Goal: Ask a question: Seek information or help from site administrators or community

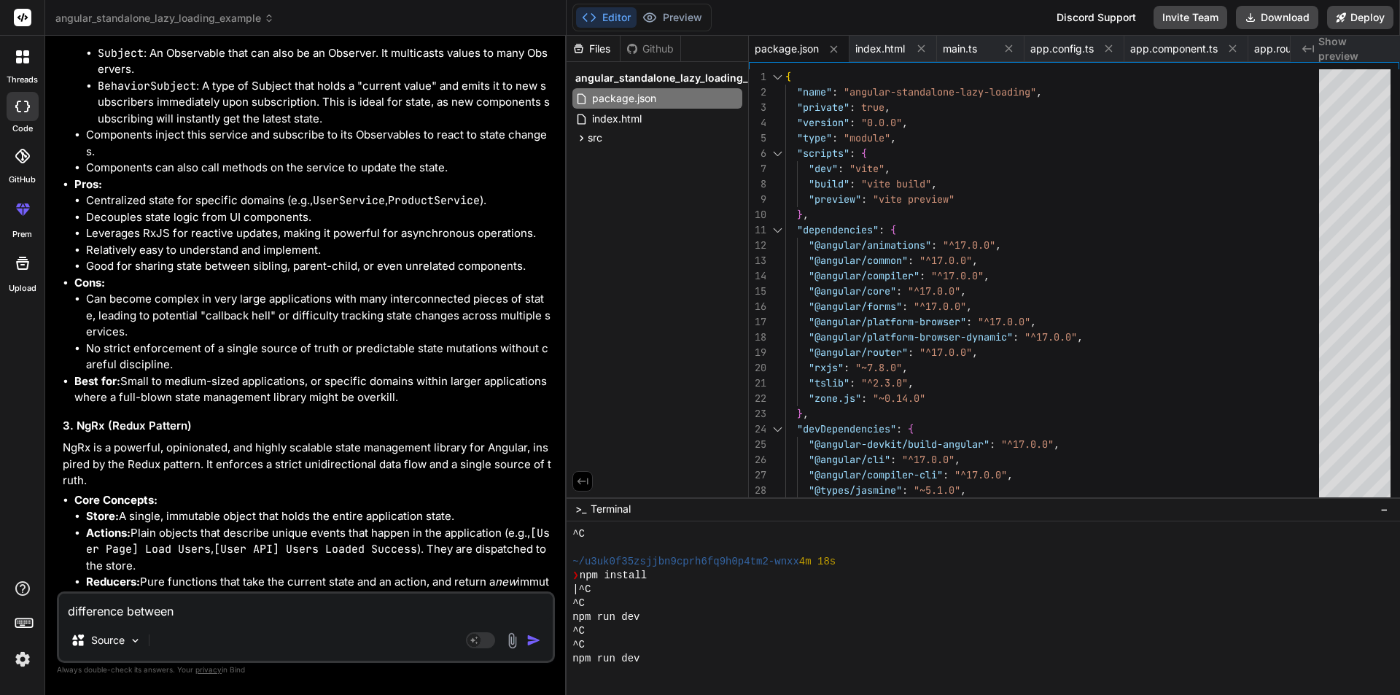
scroll to position [6697, 0]
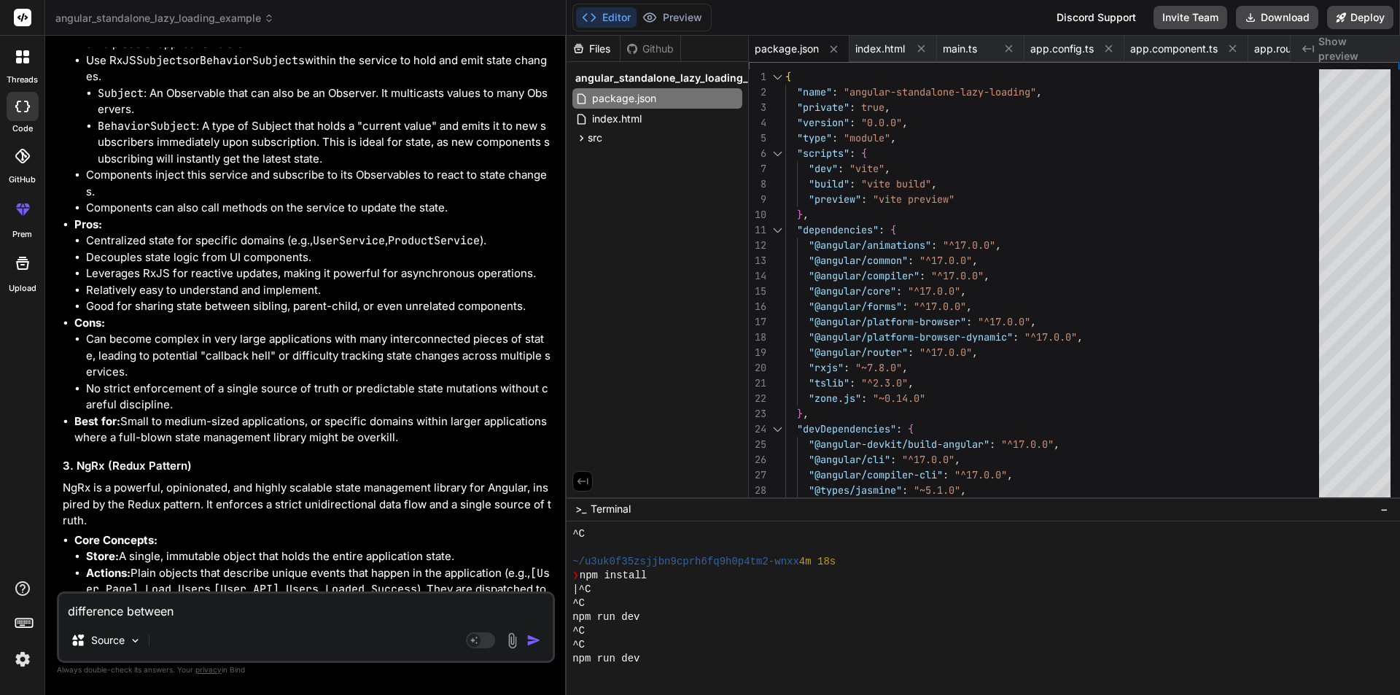
drag, startPoint x: 218, startPoint y: 613, endPoint x: 2, endPoint y: 609, distance: 215.9
click at [2, 609] on div "threads code GitHub prem Upload angular_standalone_lazy_loading_example Created…" at bounding box center [700, 347] width 1400 height 695
type textarea "x"
type textarea "n"
type textarea "x"
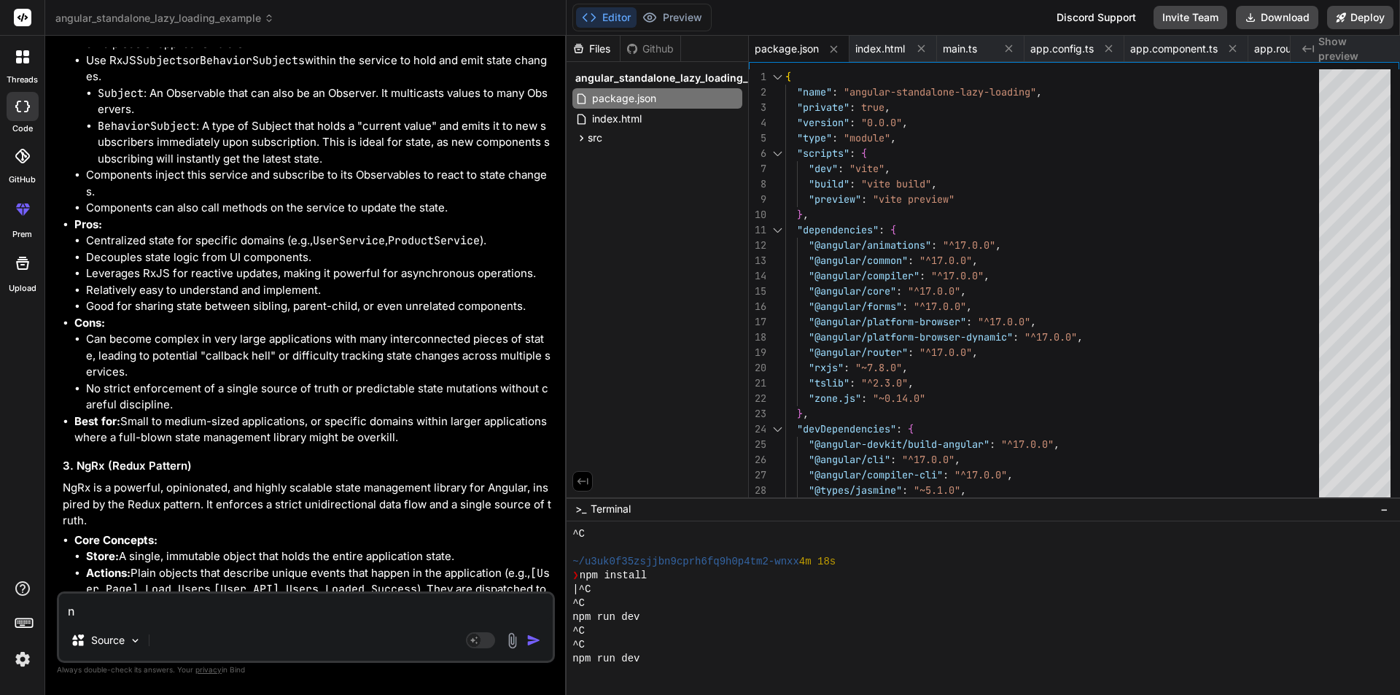
type textarea "ne"
type textarea "x"
type textarea "nea"
type textarea "x"
type textarea "neat"
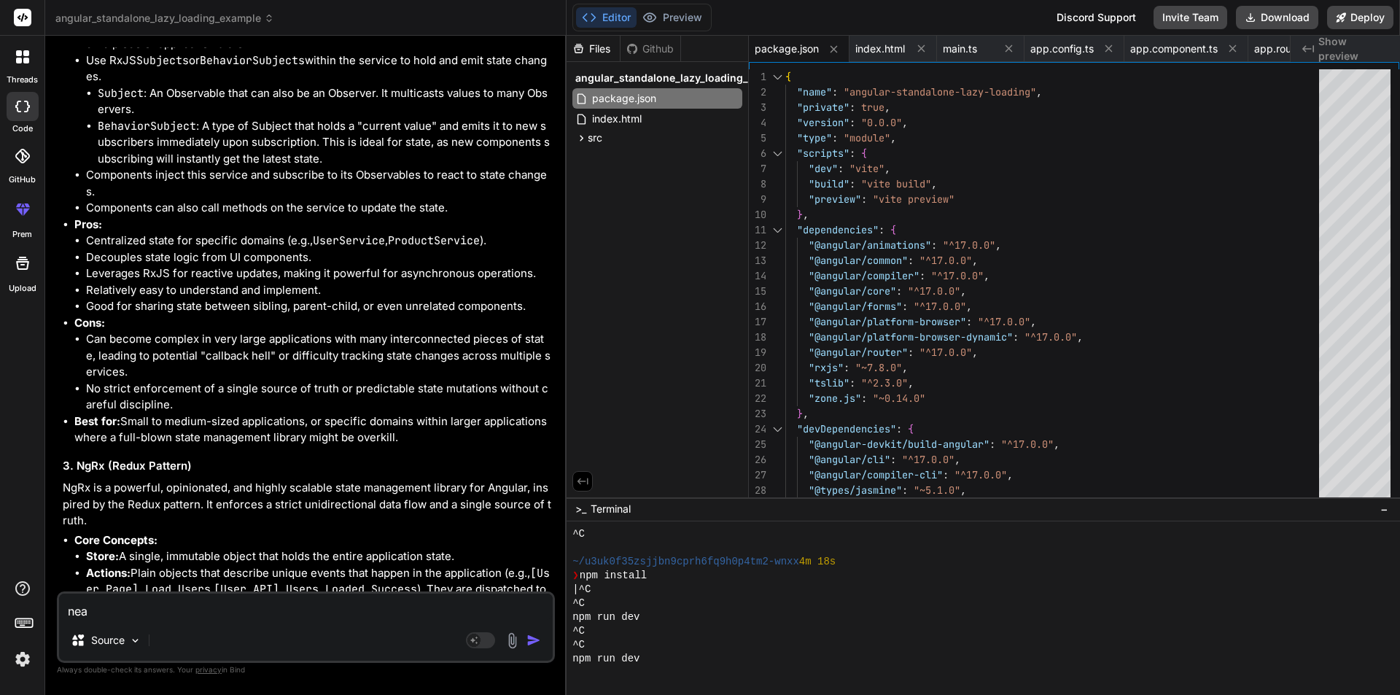
type textarea "x"
type textarea "neate"
type textarea "x"
type textarea "neated"
type textarea "x"
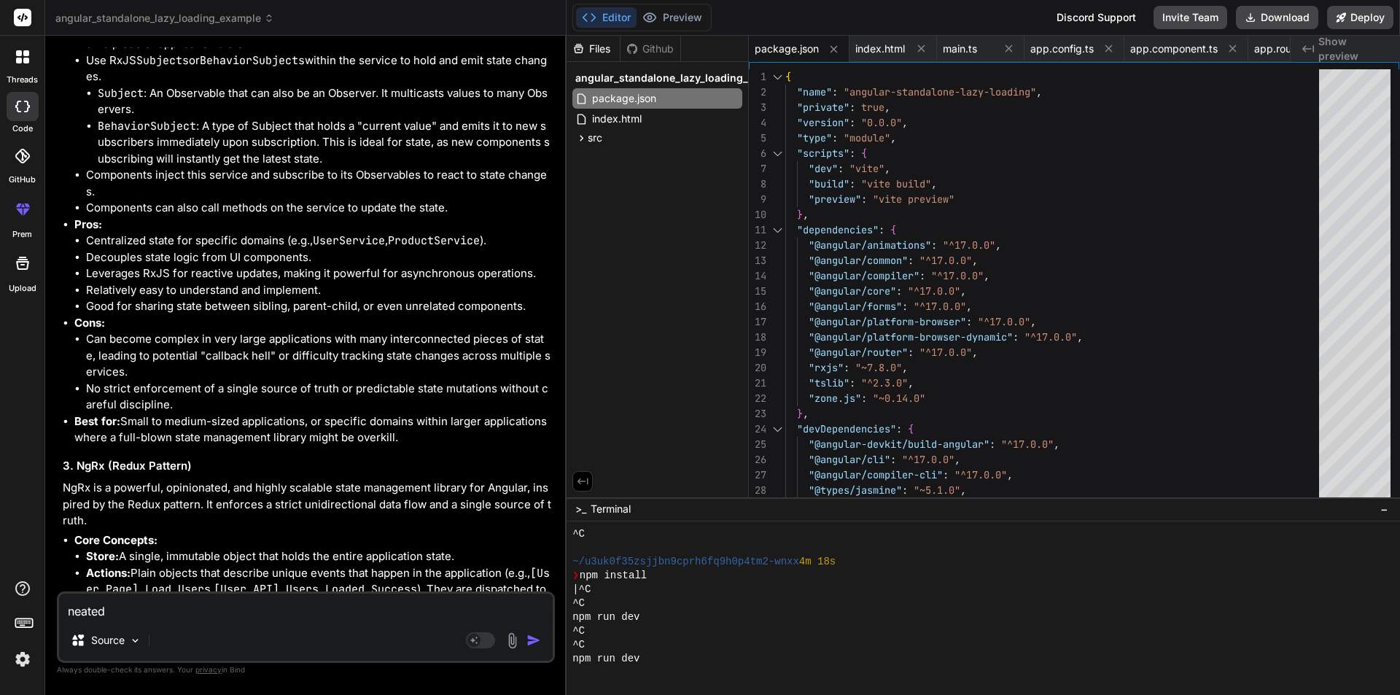
type textarea "neated"
type textarea "x"
type textarea "neated r"
type textarea "x"
type textarea "neated ro"
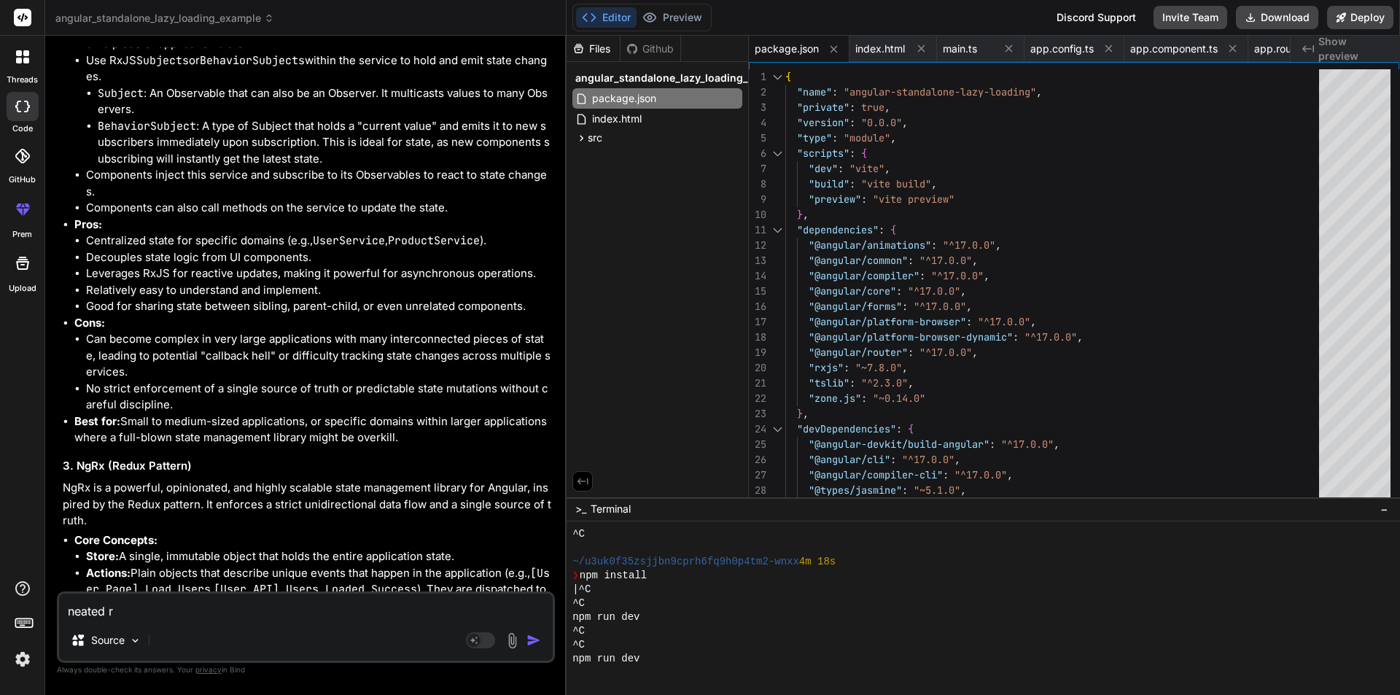
type textarea "x"
type textarea "neated rou"
type textarea "x"
type textarea "neated rout"
type textarea "x"
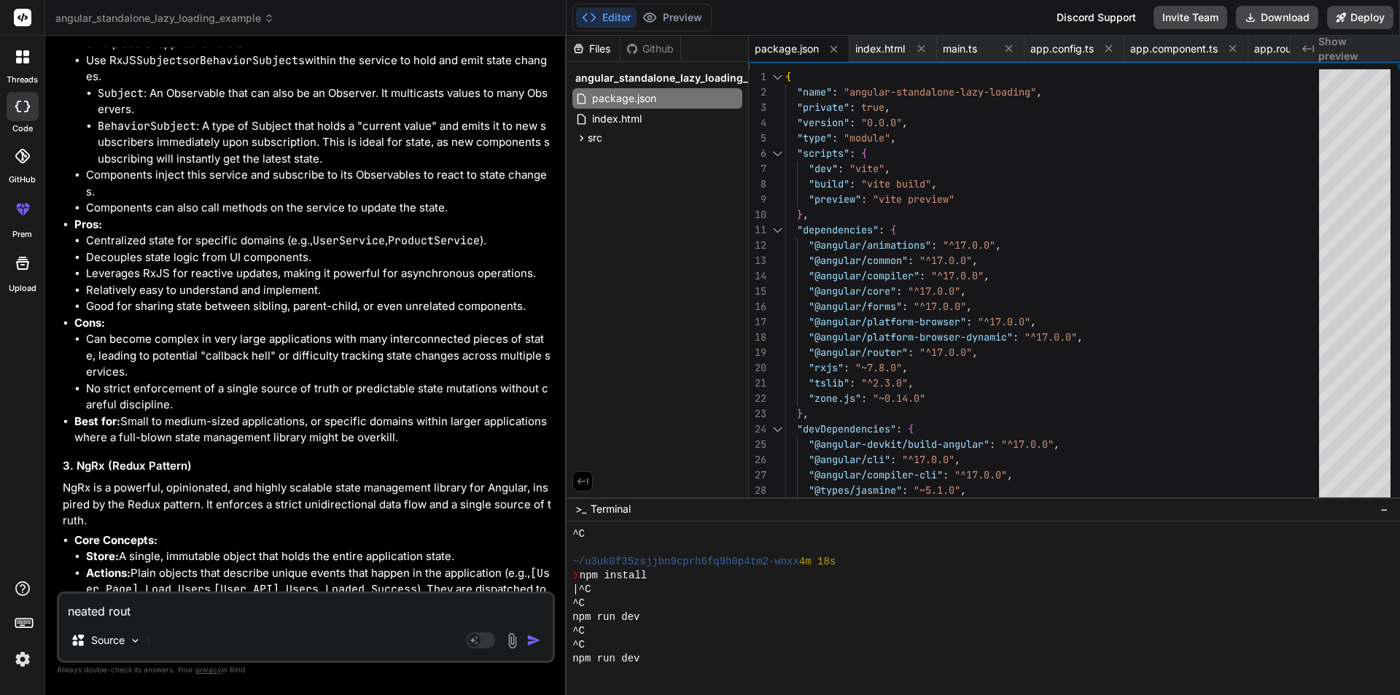
type textarea "neated routi"
type textarea "x"
type textarea "neated routin"
type textarea "x"
type textarea "neated routing"
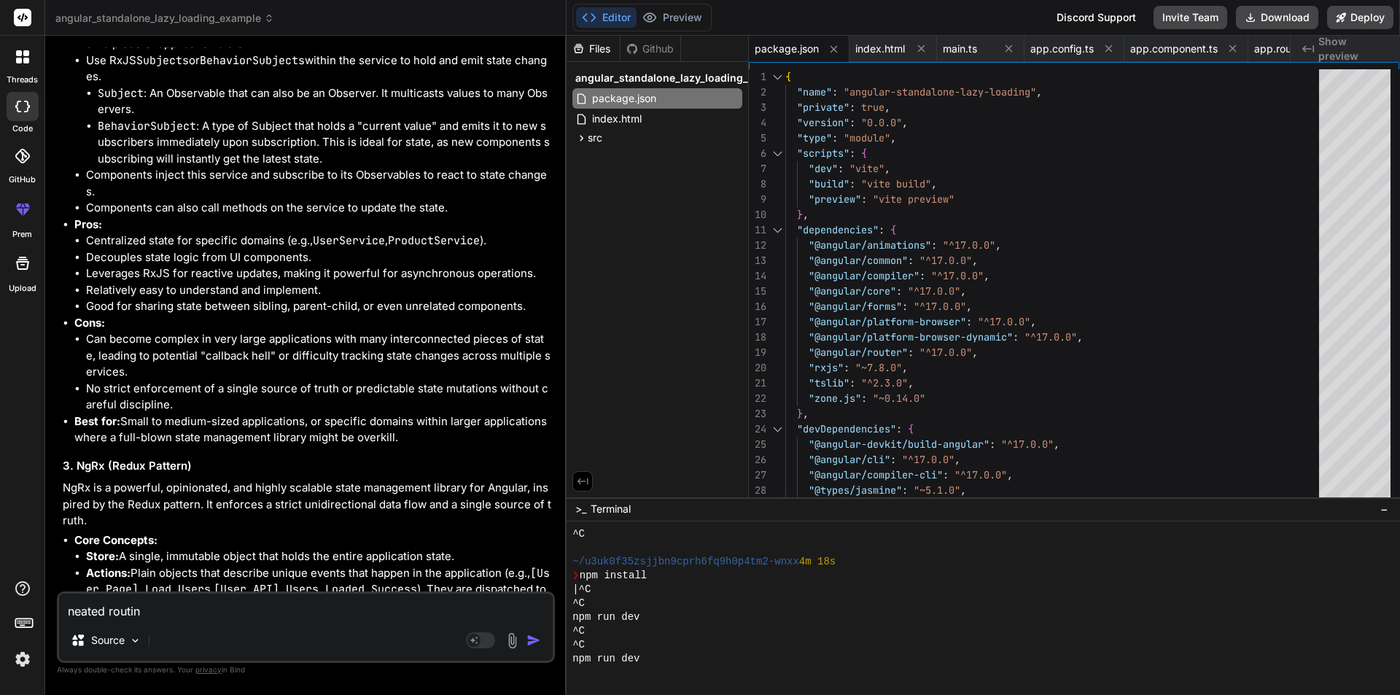
type textarea "x"
type textarea "neated routing"
type textarea "x"
type textarea "neated routing i"
type textarea "x"
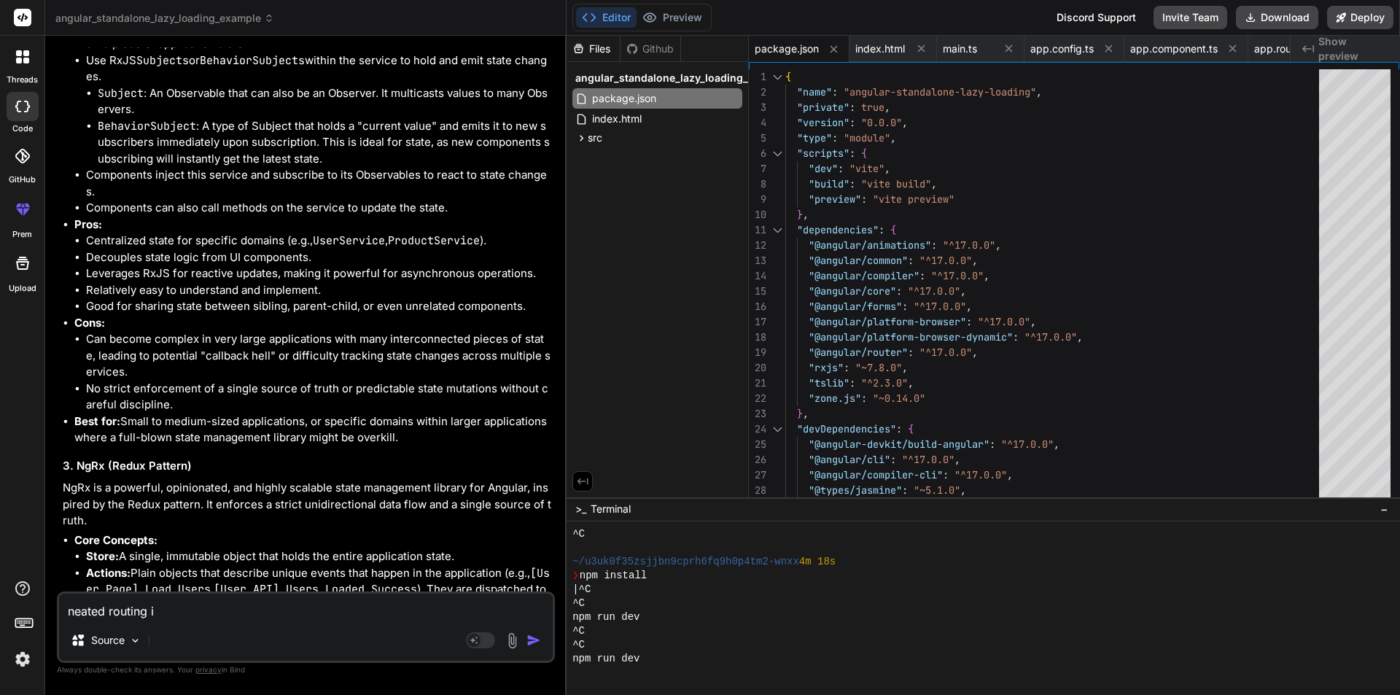
type textarea "neated routing in"
type textarea "x"
type textarea "neated routing in"
type textarea "x"
type textarea "neated routing in n"
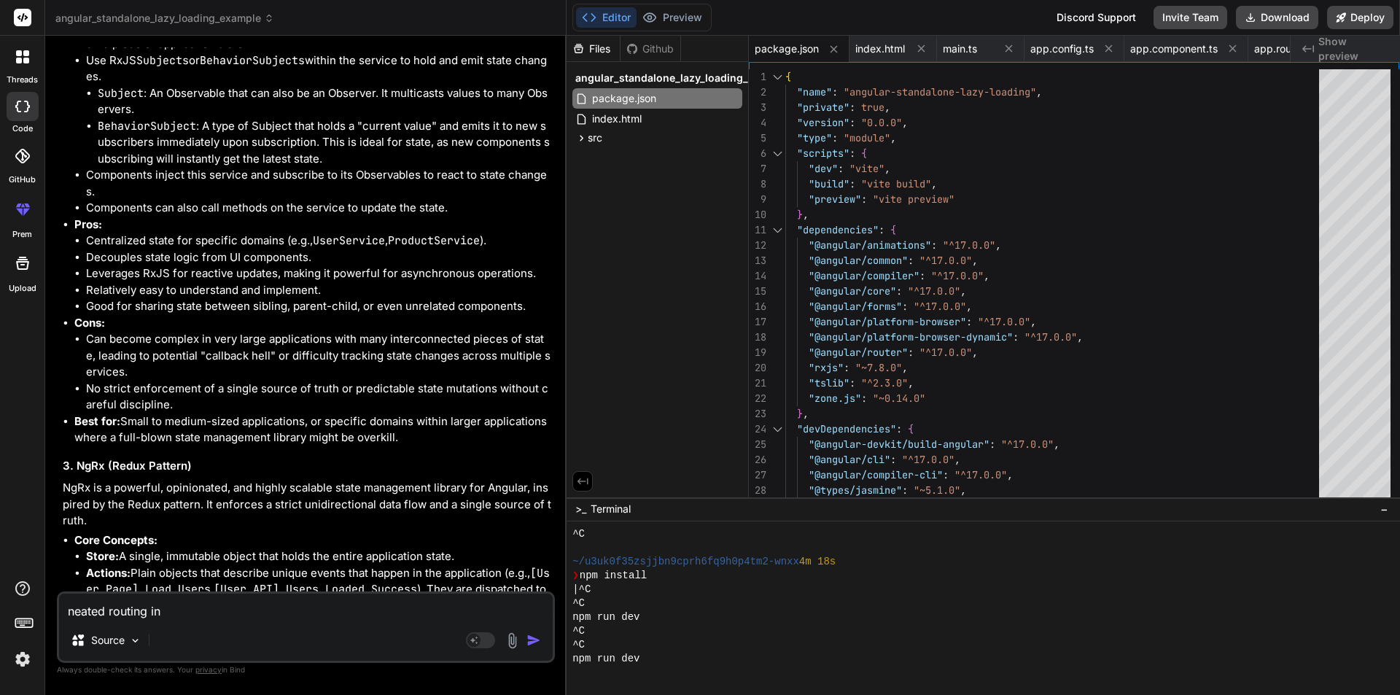
type textarea "x"
type textarea "neated routing in na"
type textarea "x"
type textarea "neated routing in nag"
type textarea "x"
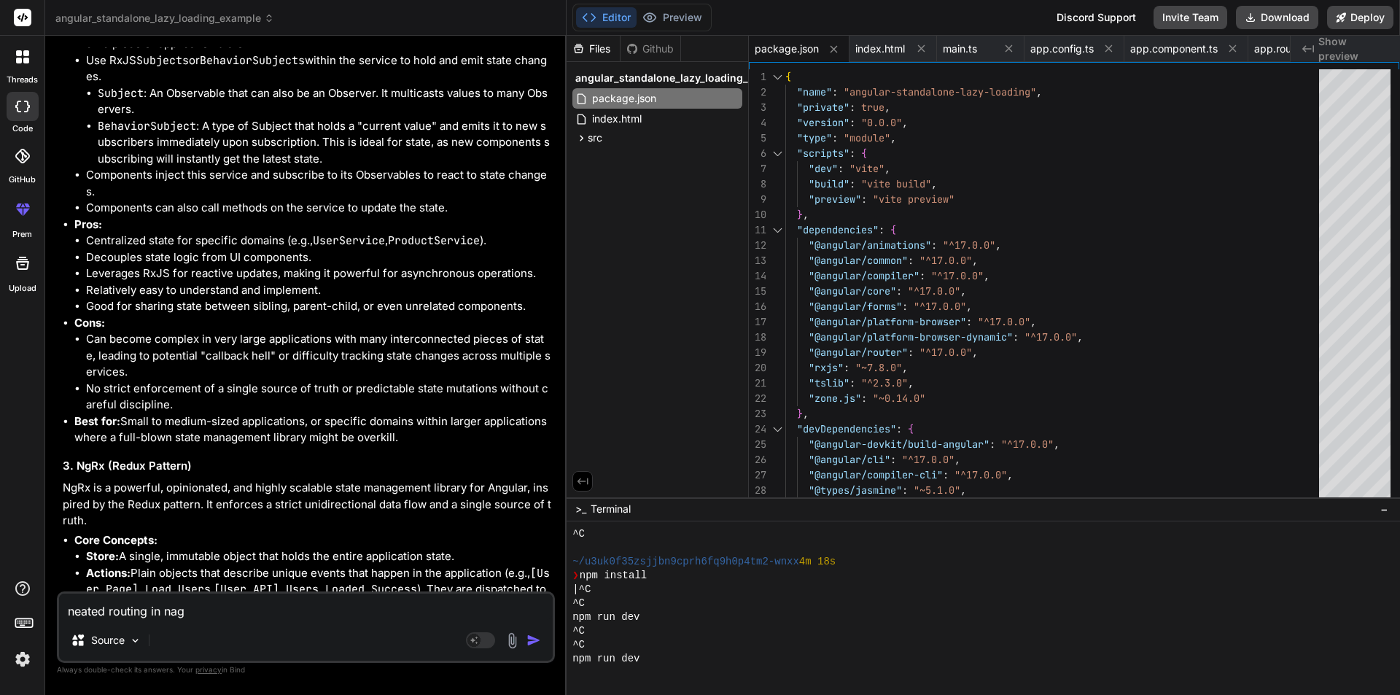
type textarea "neated routing in [GEOGRAPHIC_DATA]"
type textarea "x"
type textarea "neated routing in [GEOGRAPHIC_DATA]"
type textarea "x"
type textarea "neated routing in [GEOGRAPHIC_DATA]"
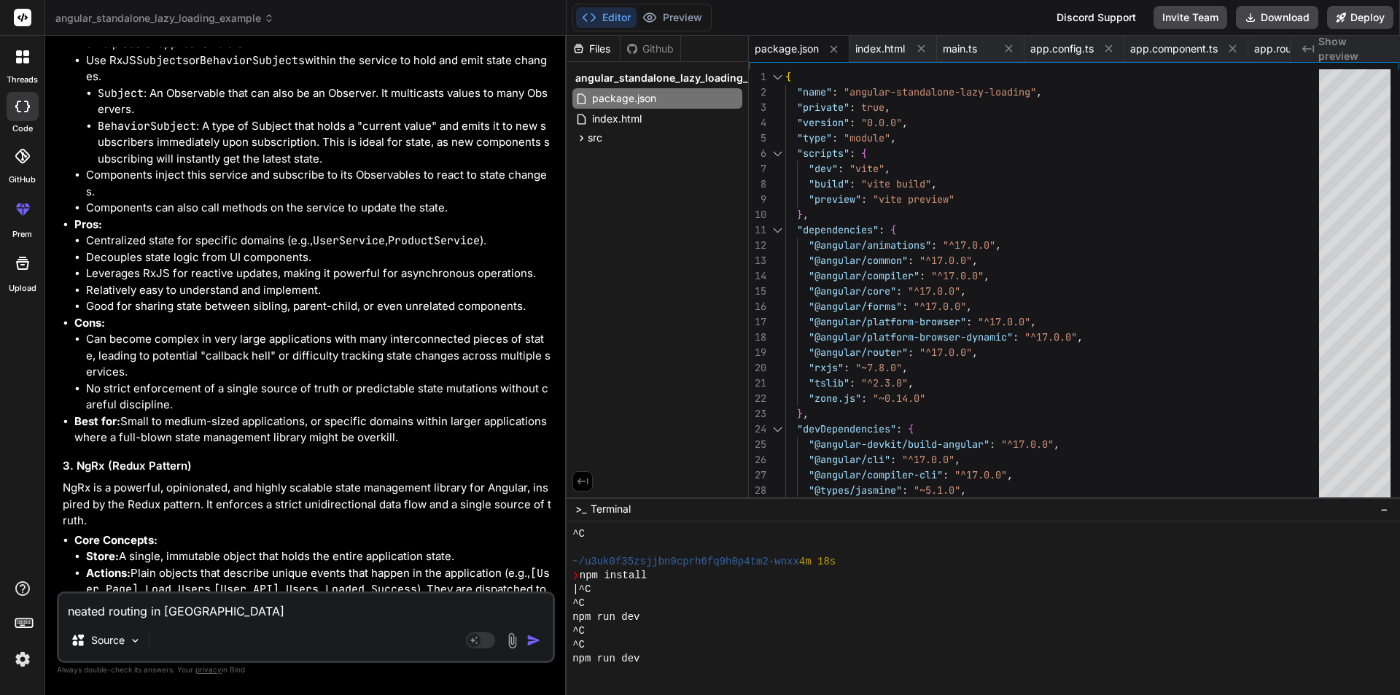
type textarea "x"
type textarea "neated routing in nagular"
type textarea "x"
type textarea "neated routing in nagular"
type textarea "x"
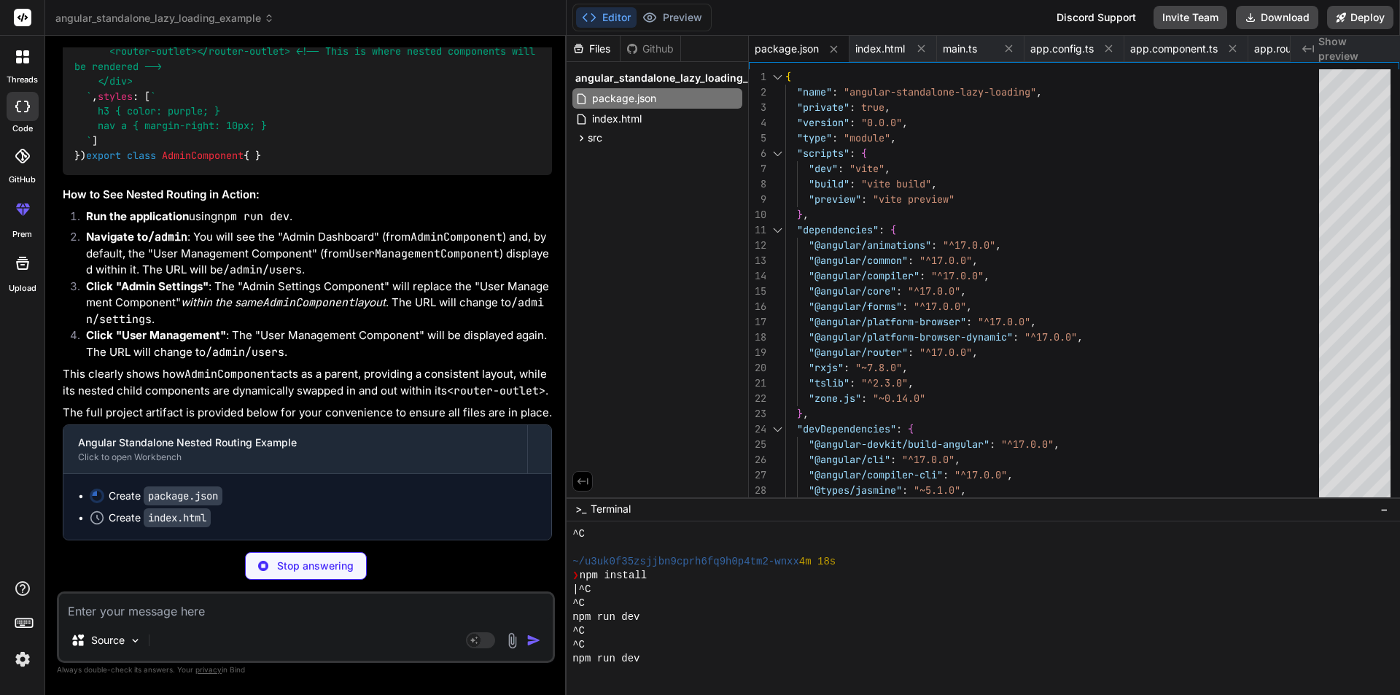
scroll to position [26681, 0]
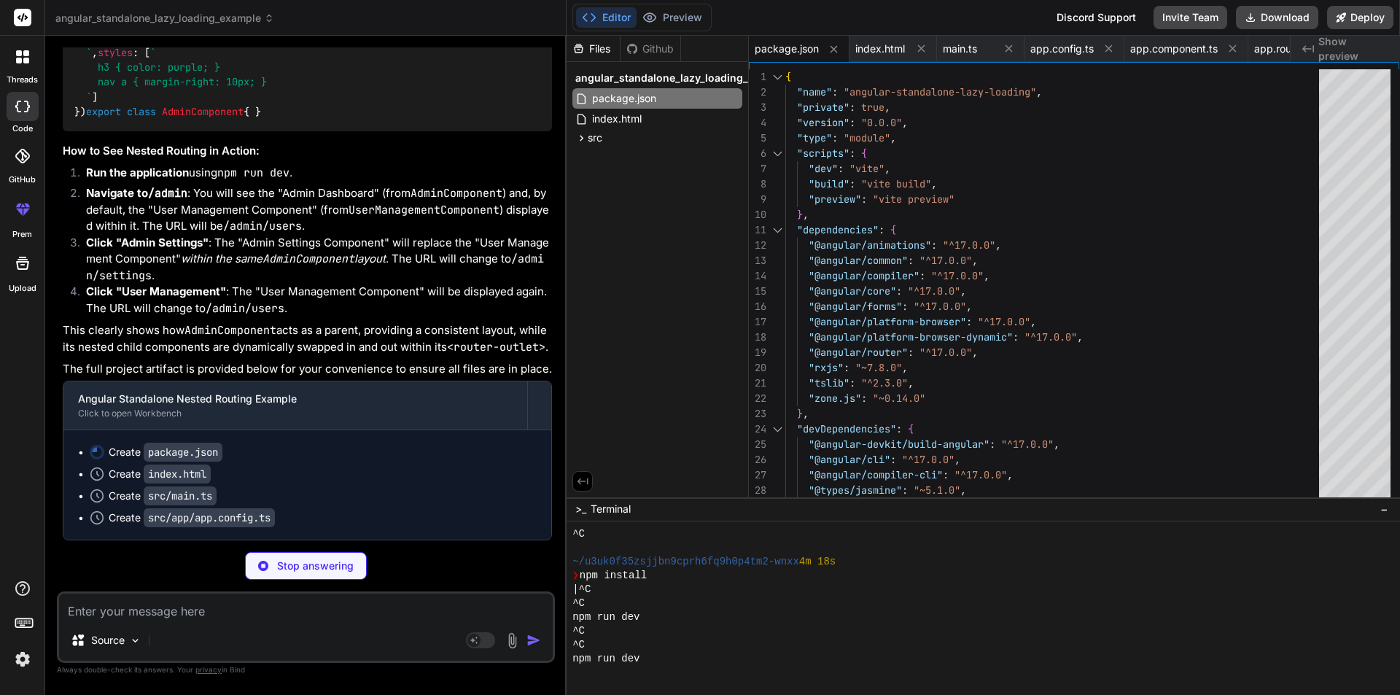
click at [133, 613] on textarea at bounding box center [306, 607] width 494 height 26
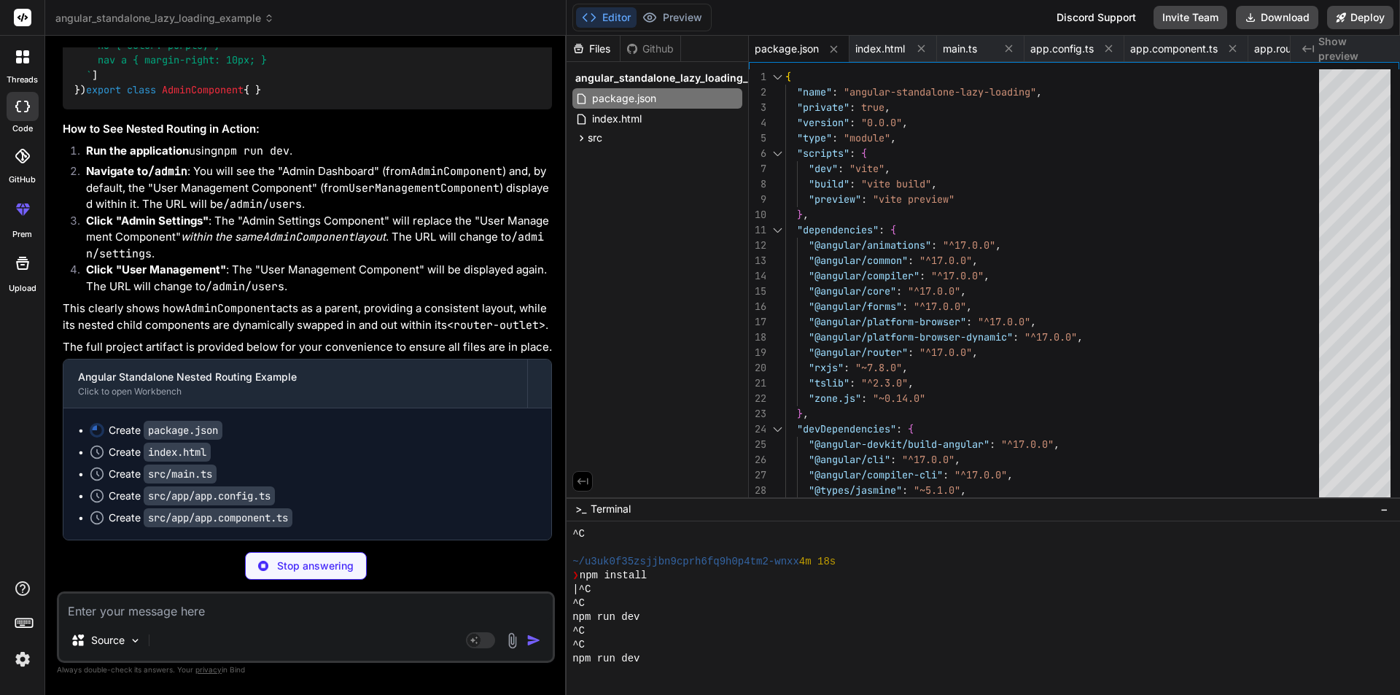
type textarea "x"
type textarea "i"
type textarea "x"
type textarea "is"
type textarea "x"
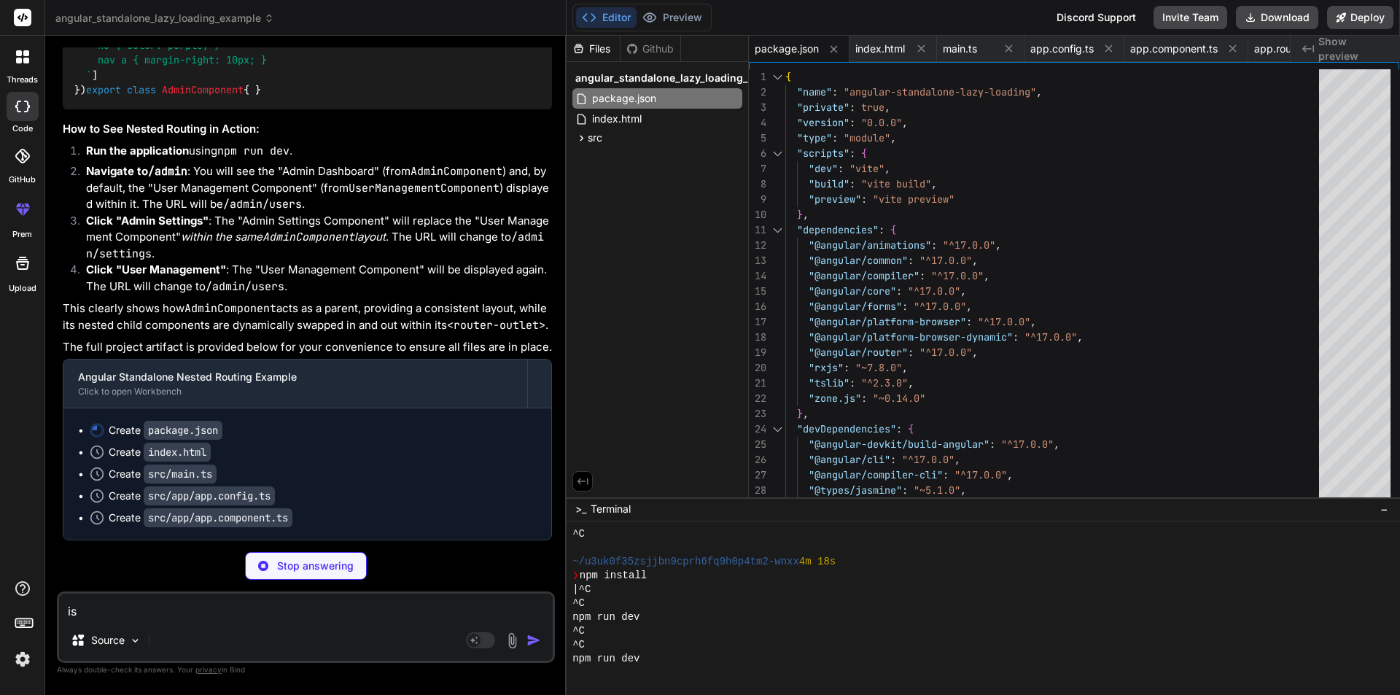
type textarea "is"
type textarea "x"
type textarea "is n"
type textarea "x"
type textarea "is ne"
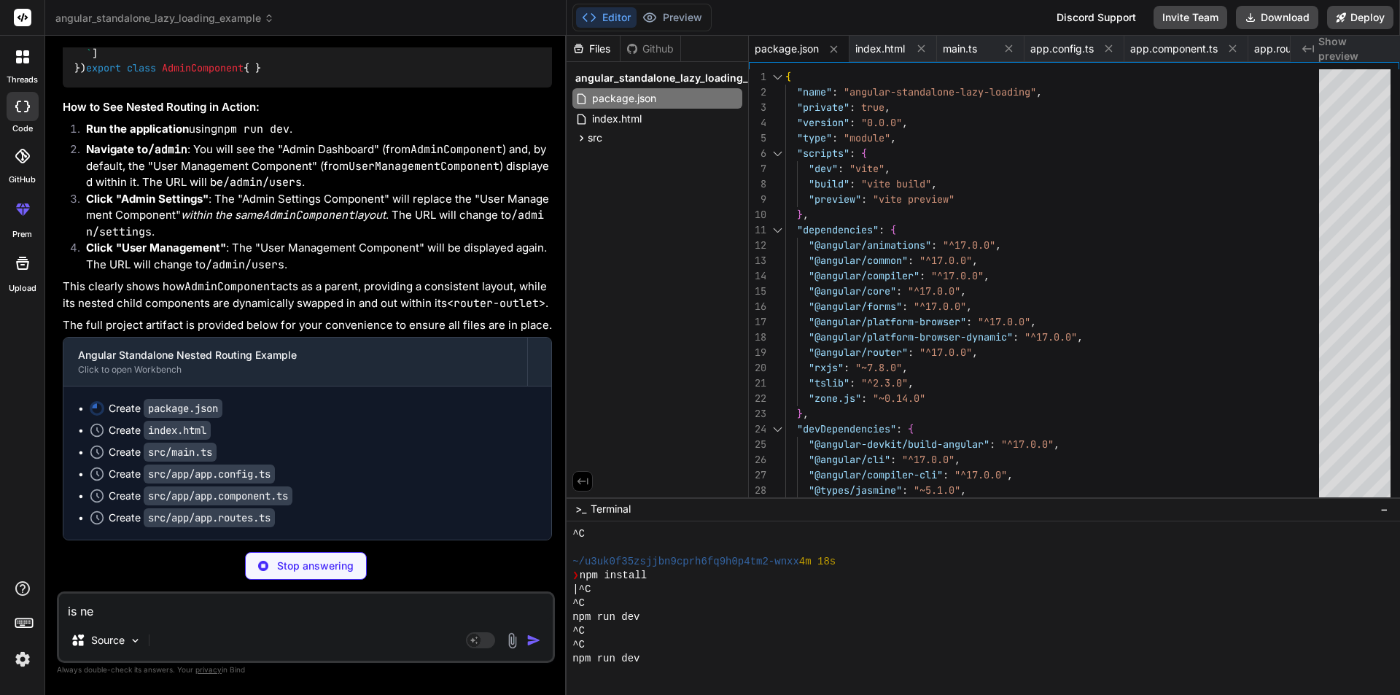
type textarea "x"
type textarea "is nes"
type textarea "x"
type textarea "is nest"
type textarea "x"
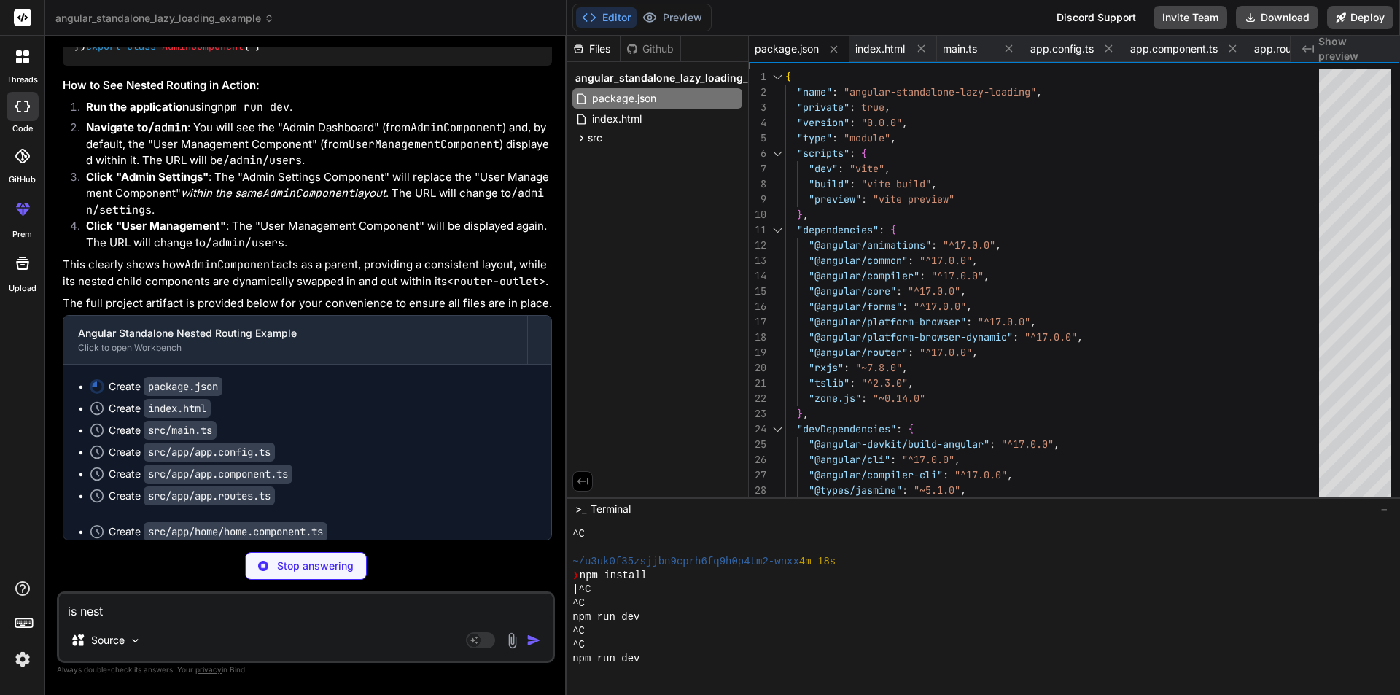
type textarea "is neste"
type textarea "x"
type textarea "is nested"
type textarea "x"
type textarea "is nested"
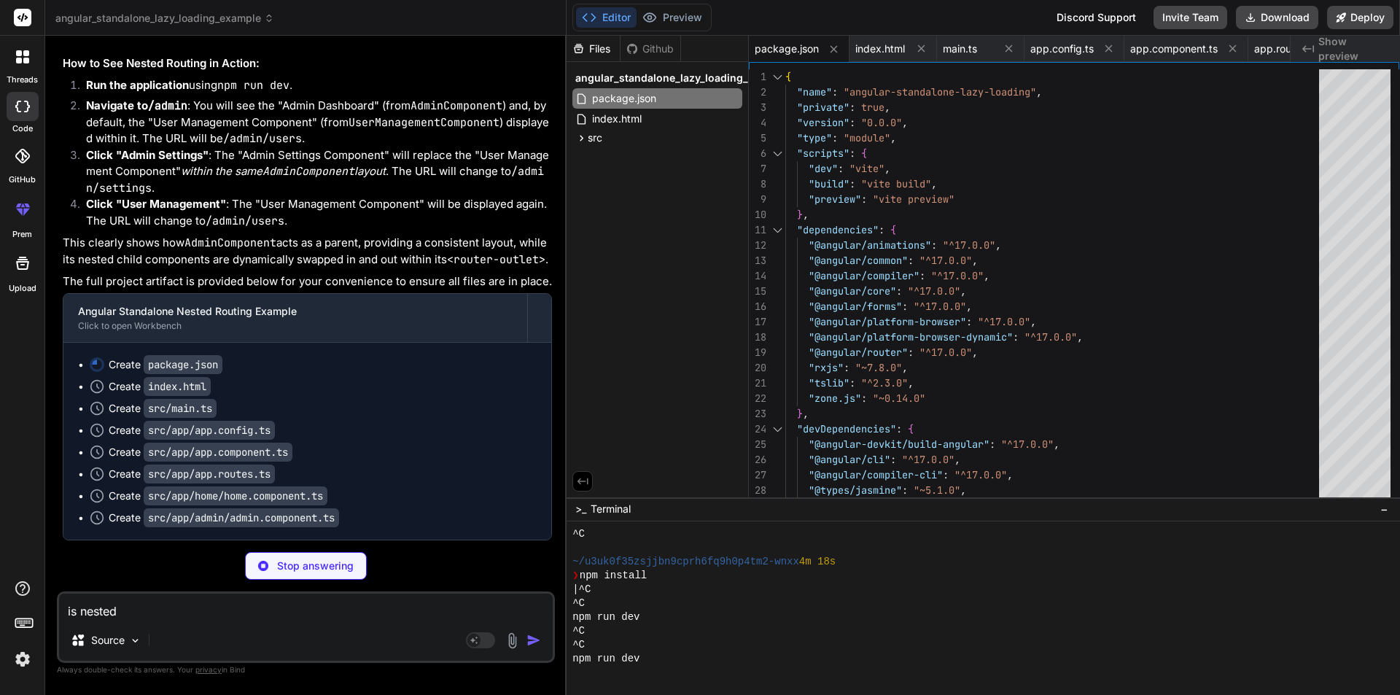
type textarea "x"
type textarea "is nested a"
type textarea "x"
type textarea "is nested an"
type textarea "x"
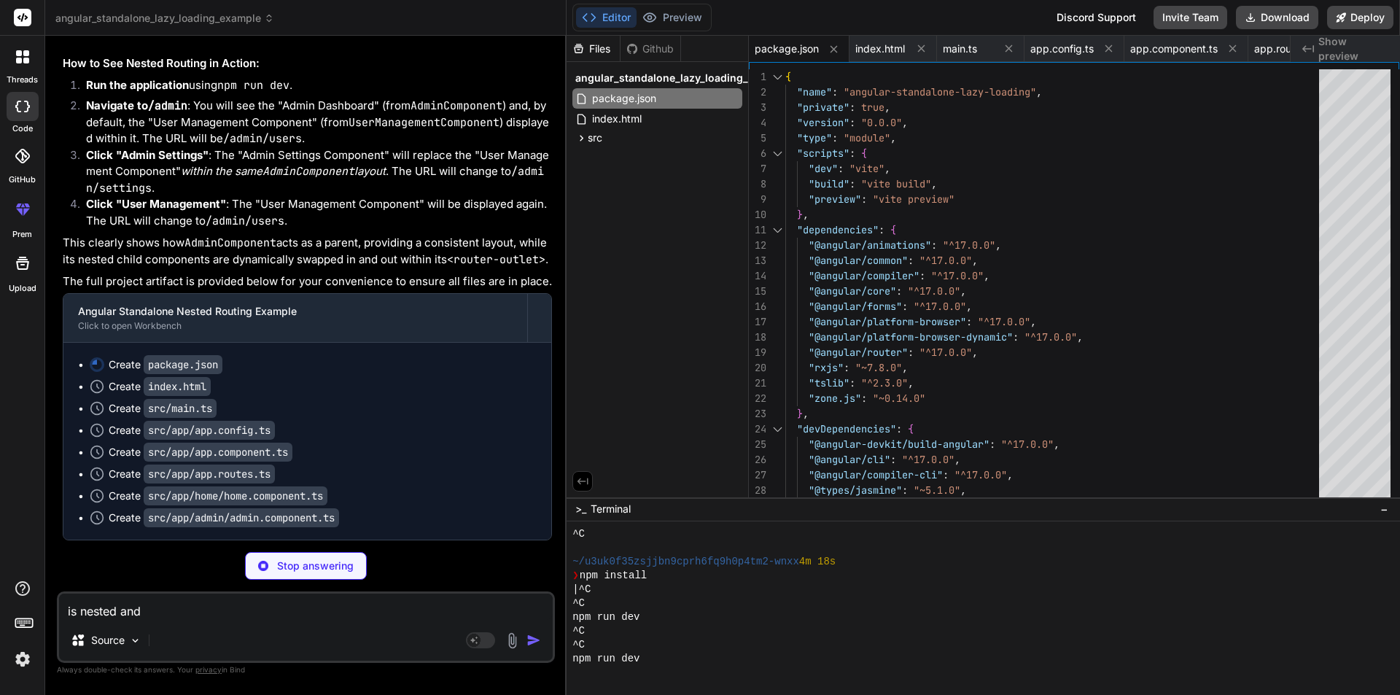
type textarea "is nested andf"
type textarea "x"
type textarea "is nested andf"
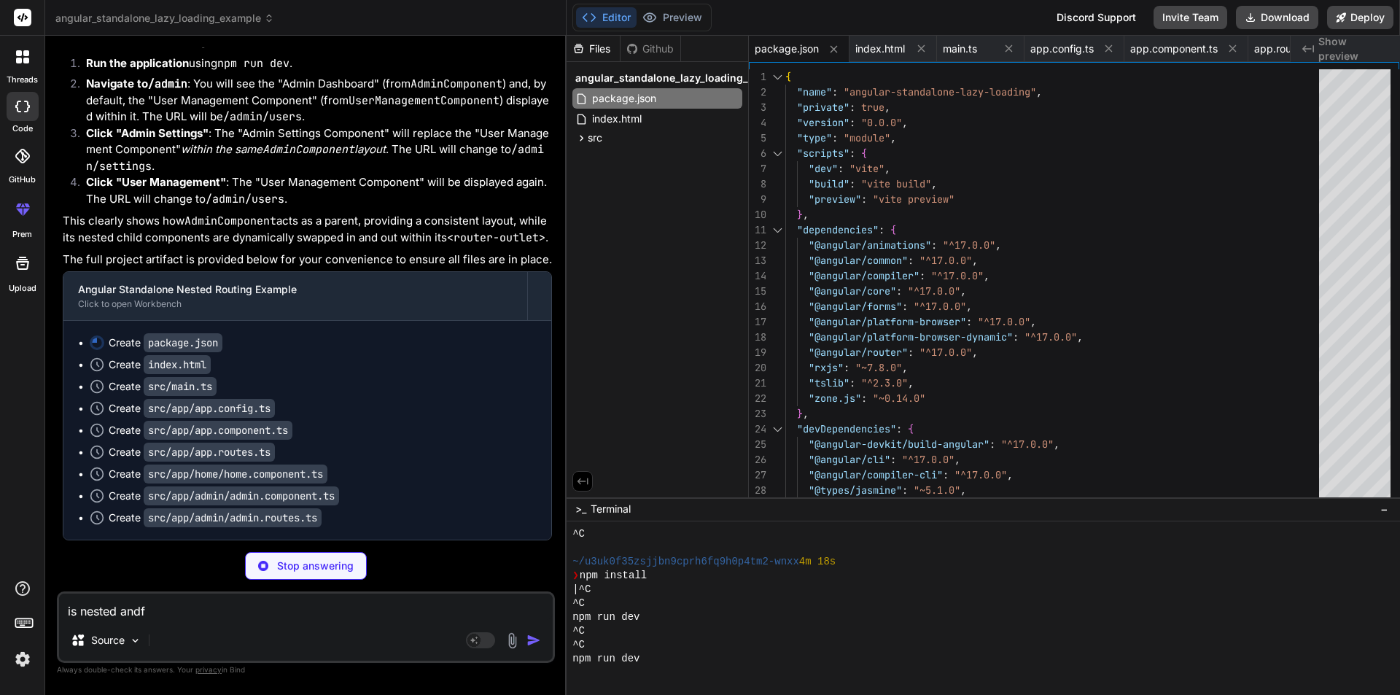
type textarea "x"
type textarea "is nested andf"
type textarea "x"
type textarea "is nested and"
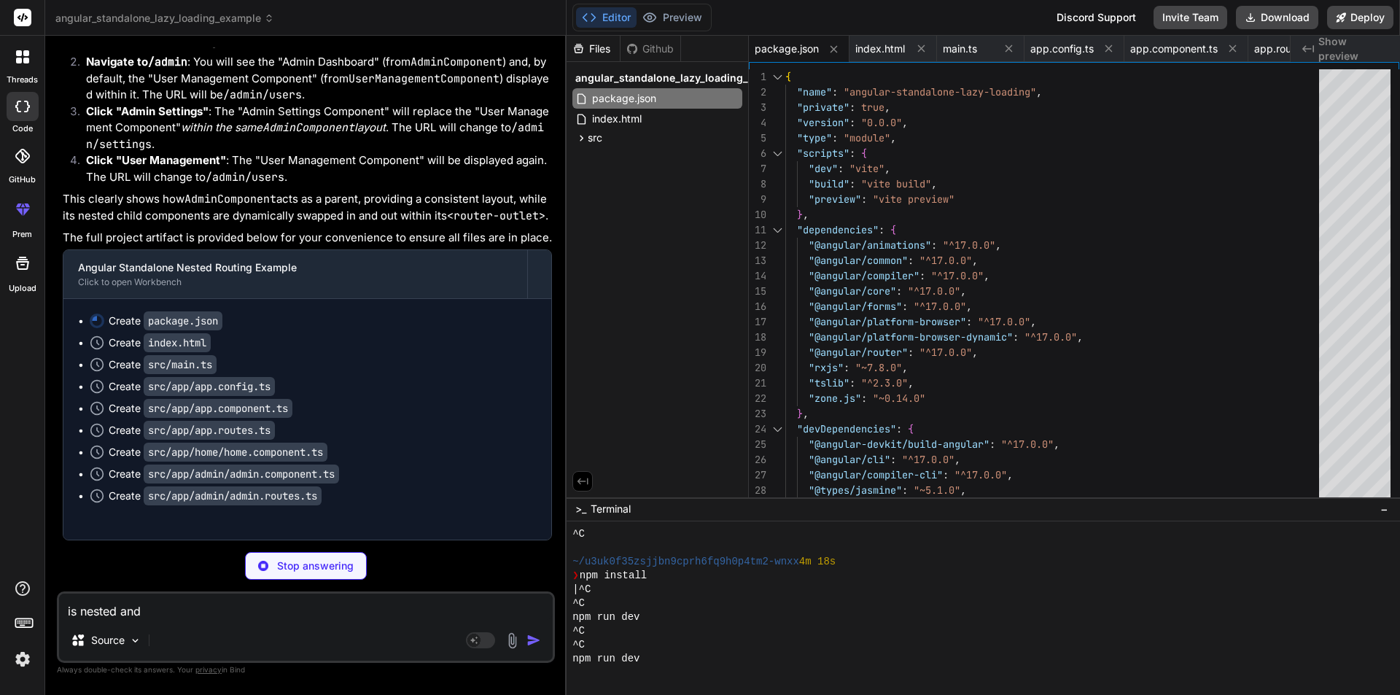
type textarea "x"
type textarea "is nested and"
type textarea "x"
type textarea "is nested and c"
type textarea "x"
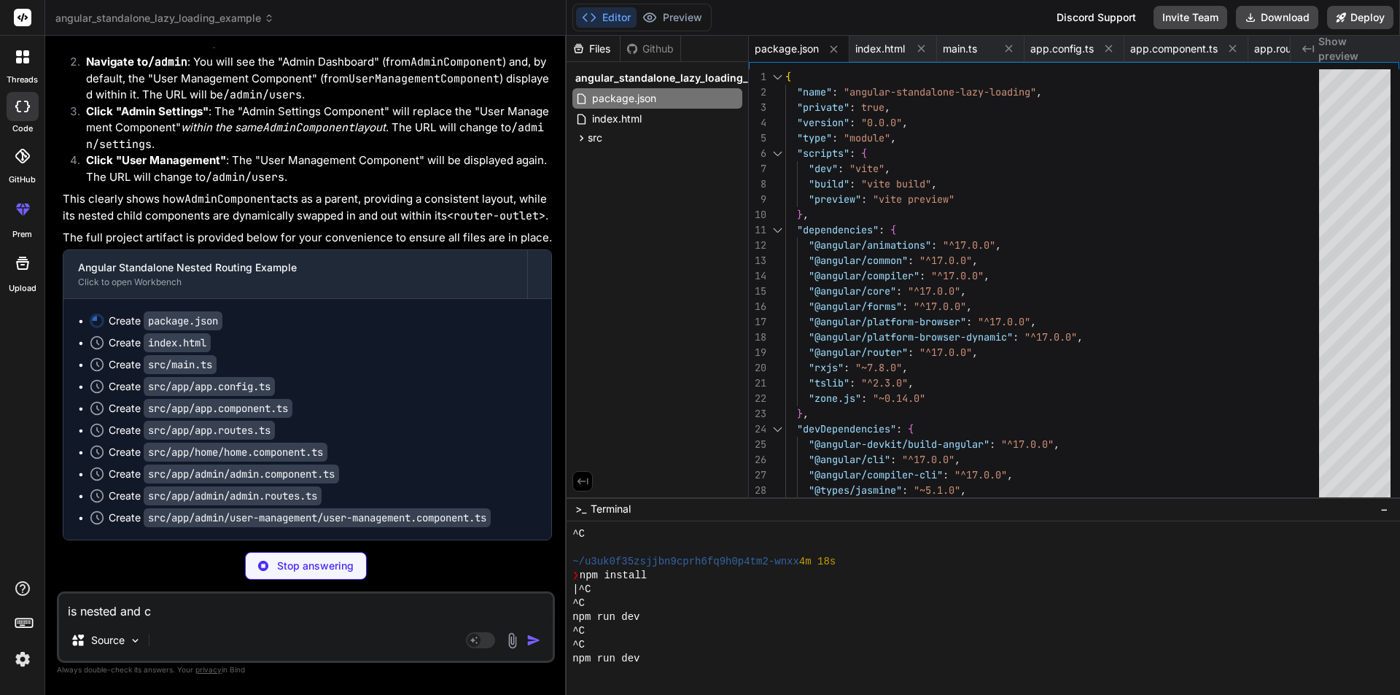
type textarea "is nested and ch"
type textarea "x"
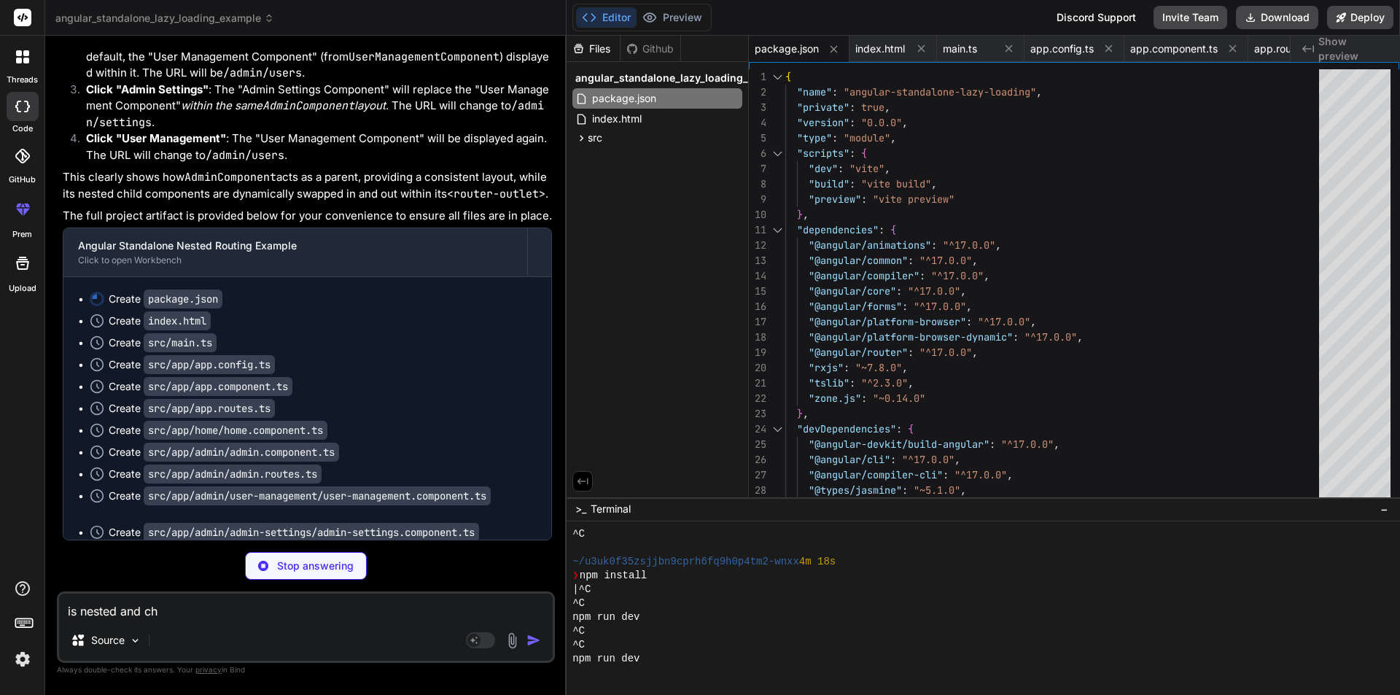
type textarea "is nested and chi"
type textarea "x"
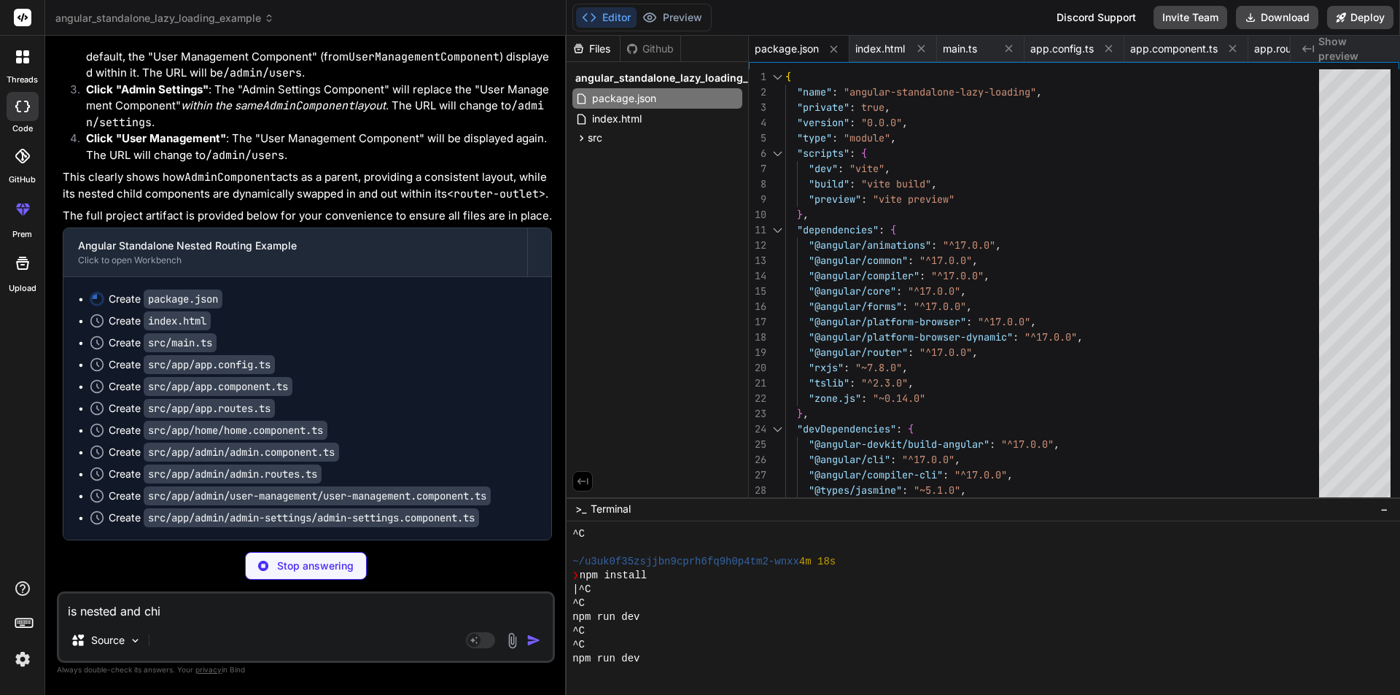
type textarea "is nested and chil"
type textarea "x"
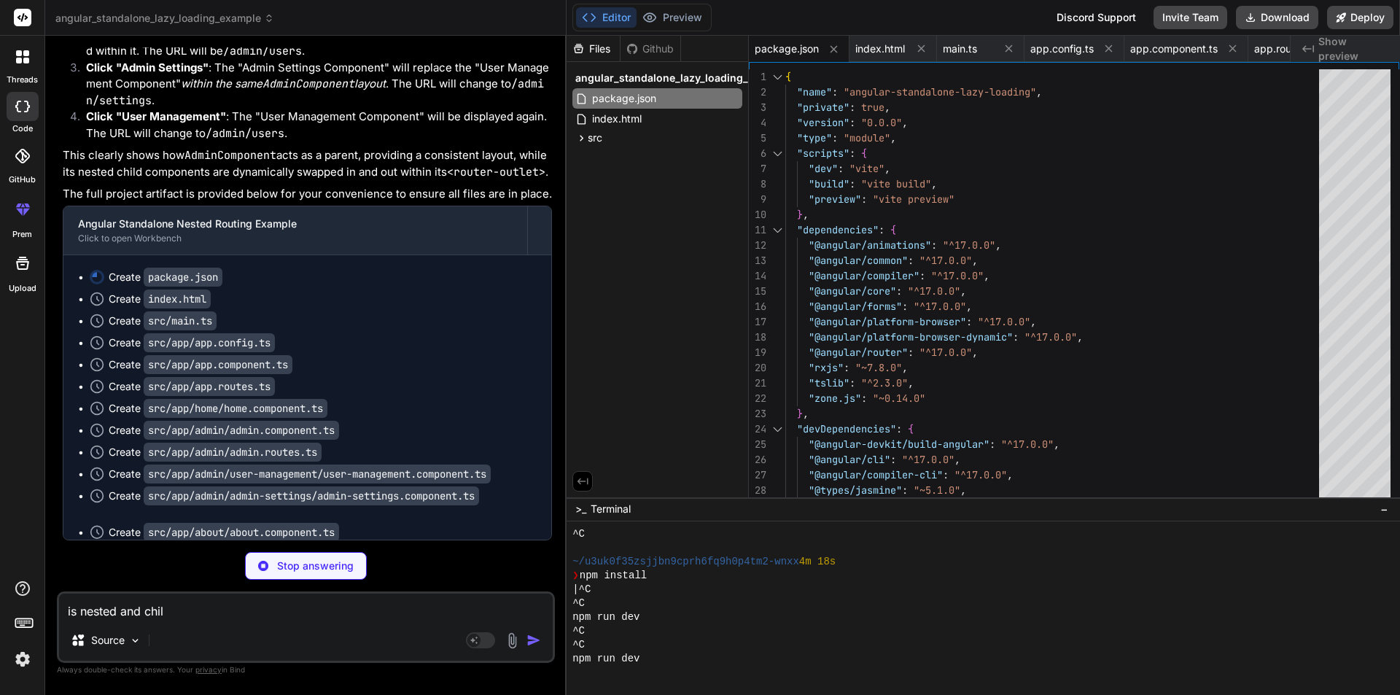
type textarea "is nested and child"
type textarea "x"
type textarea "is nested and child"
type textarea "x"
type textarea "is nested and child r"
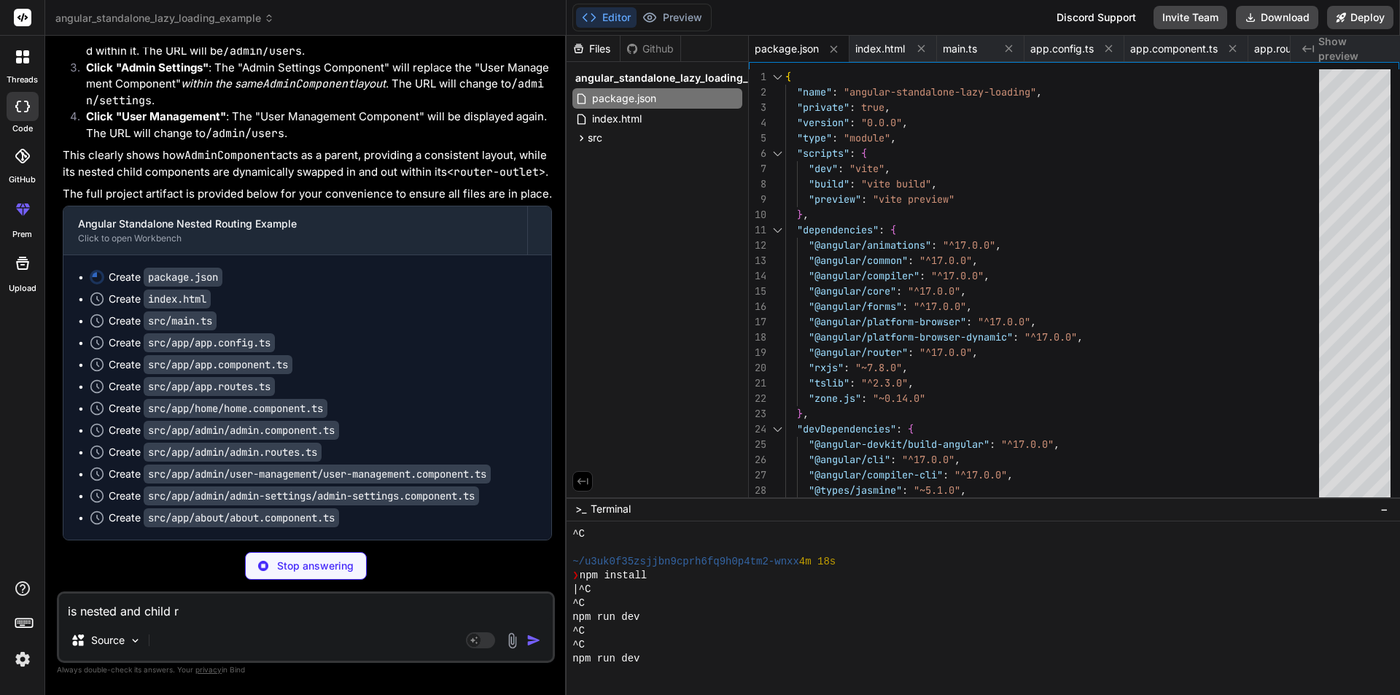
type textarea "x"
type textarea "is nested and child ro"
type textarea "x"
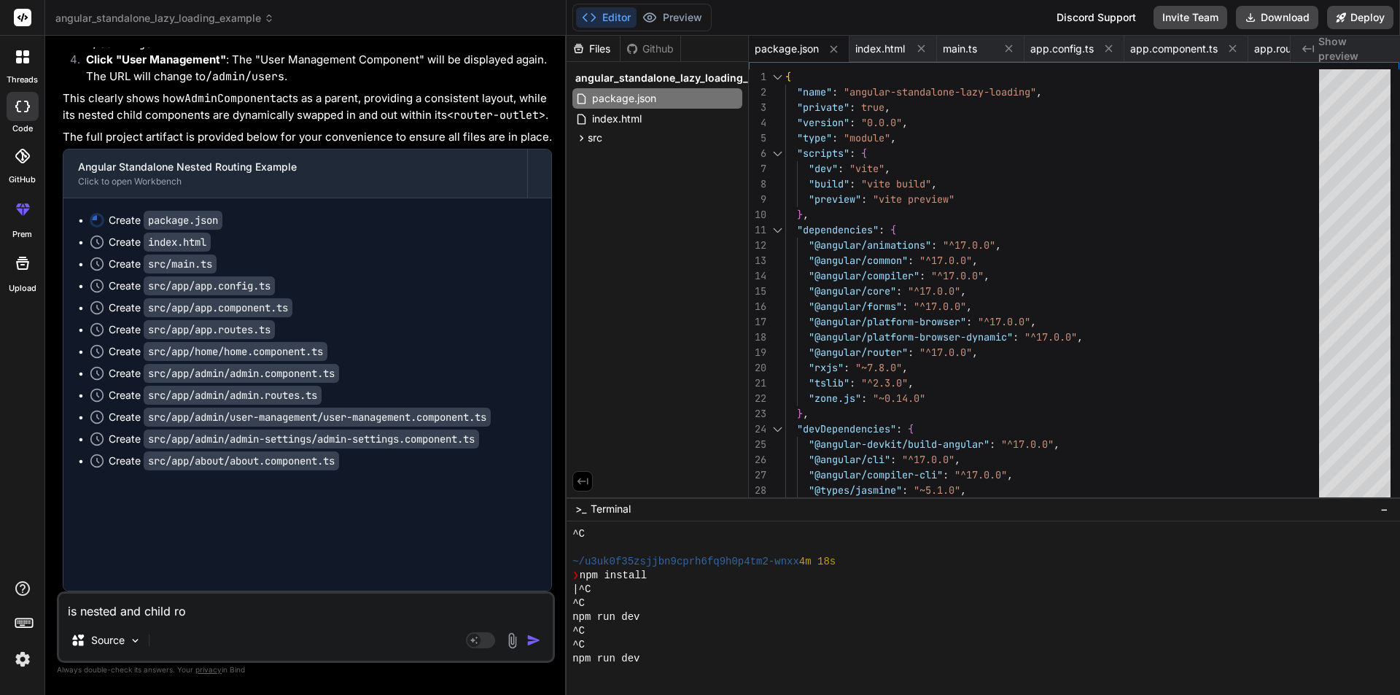
type textarea "is nested and child rou"
type textarea "x"
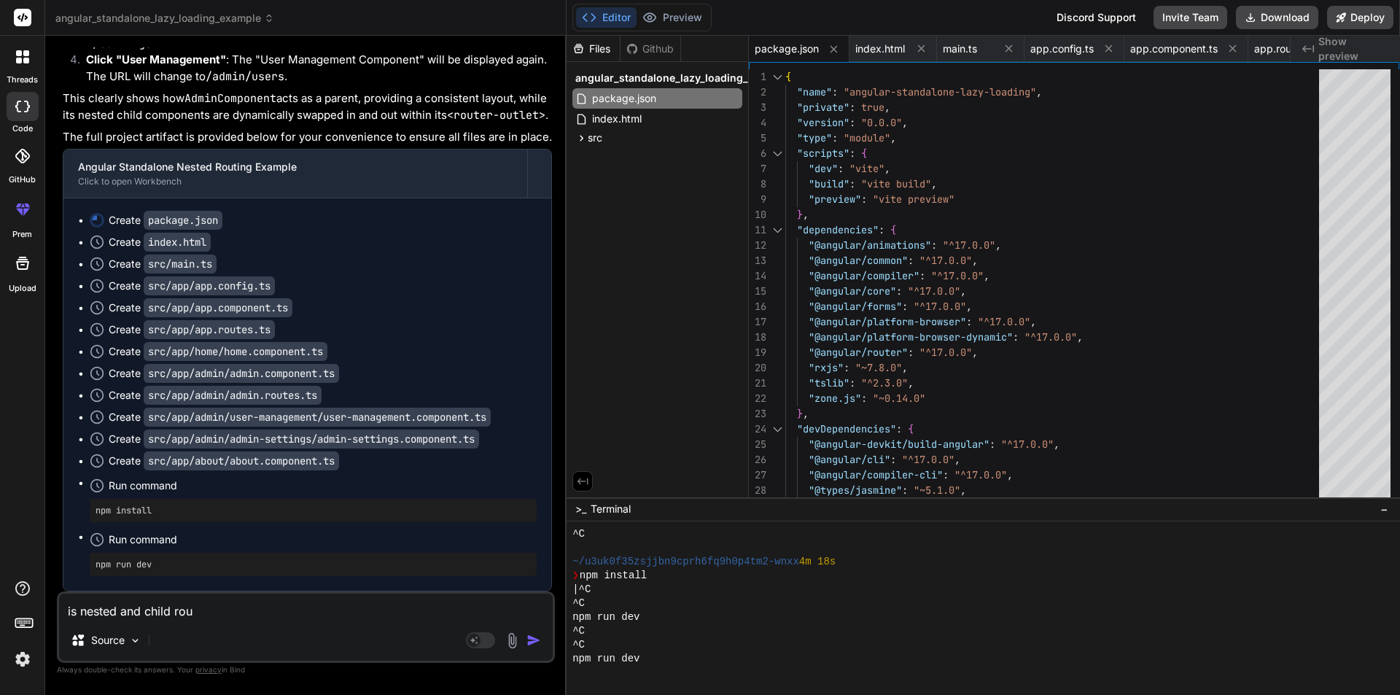
type textarea "is nested and child rout"
type textarea "x"
type textarea "is nested and child routi"
type textarea "x"
type textarea "is nested and child [PERSON_NAME]"
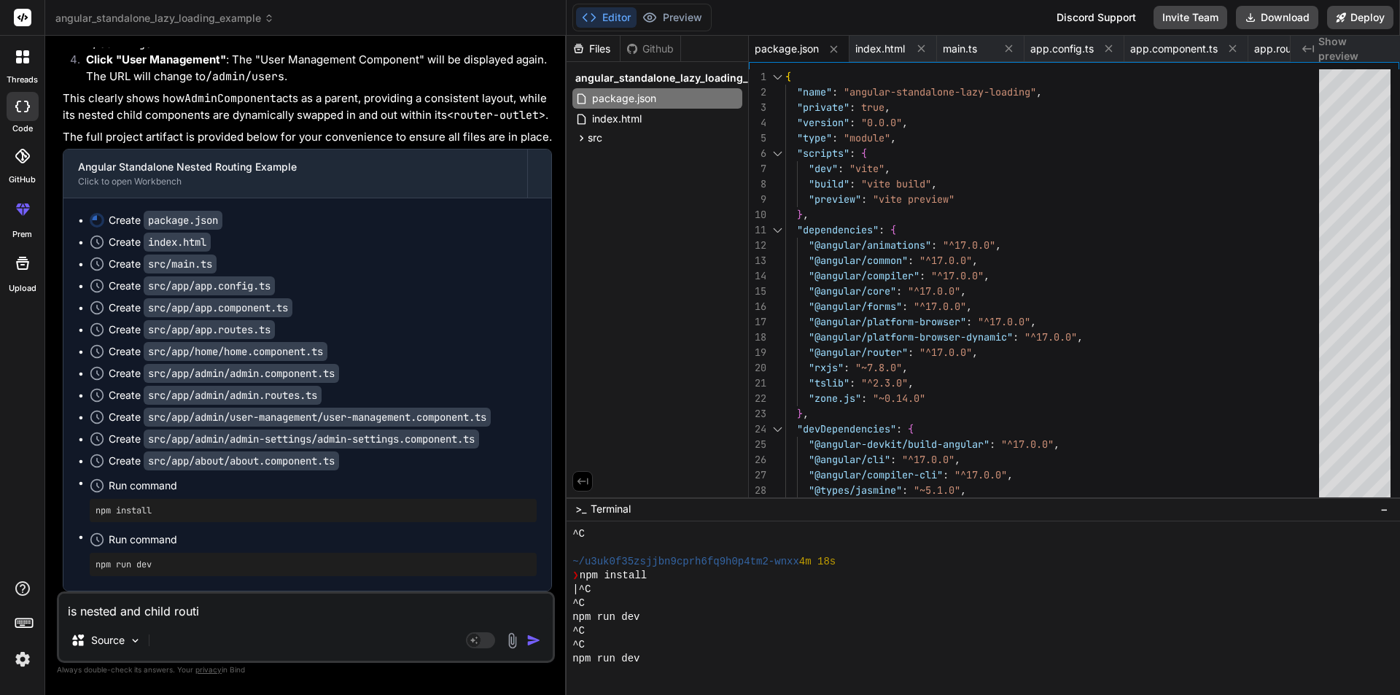
type textarea "x"
type textarea "is nested and child routing"
type textarea "x"
type textarea "is nested and child routing"
type textarea "x"
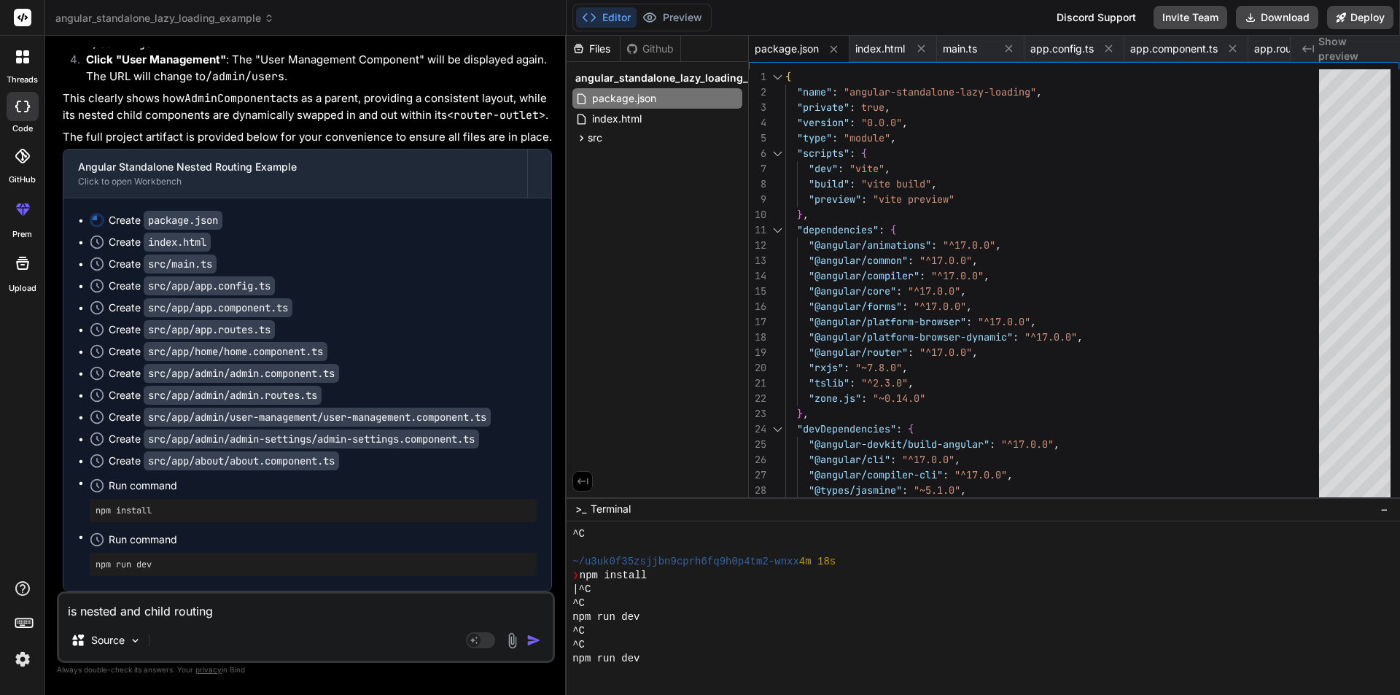
type textarea "is nested and child routing s"
type textarea "x"
type textarea "is nested and child routing sa"
type textarea "x"
type textarea "is nested and child routing san"
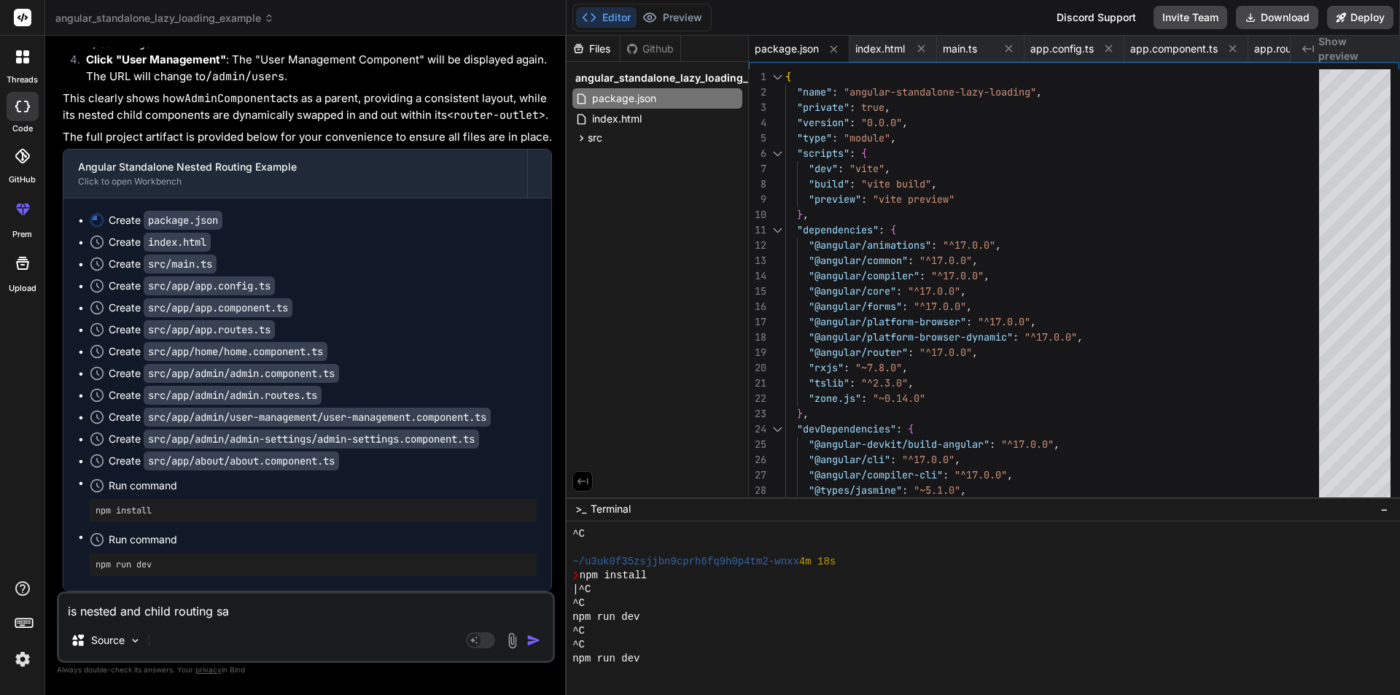
type textarea "x"
type textarea "is nested and child routing sa"
type textarea "x"
type textarea "is nested and child routing [PERSON_NAME]"
type textarea "x"
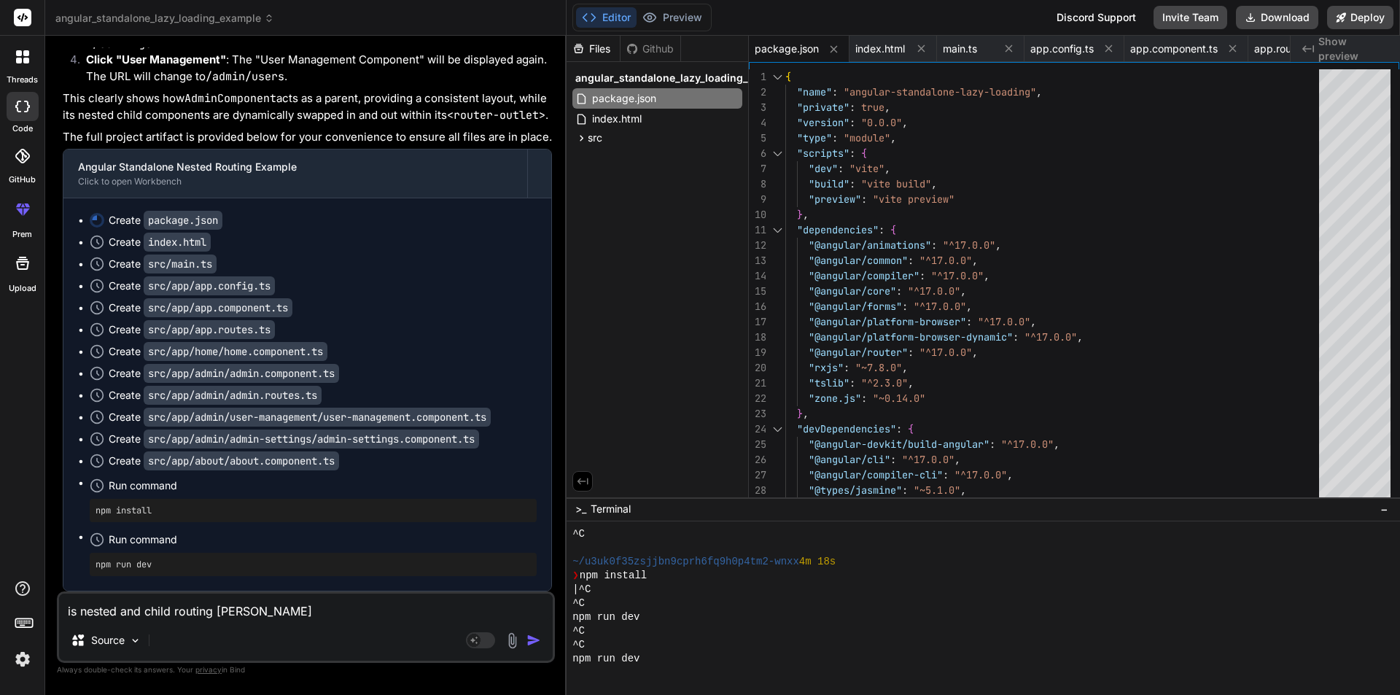
type textarea "is nested and child routing same"
type textarea "x"
type textarea "is nested and child routing same"
type textarea "x"
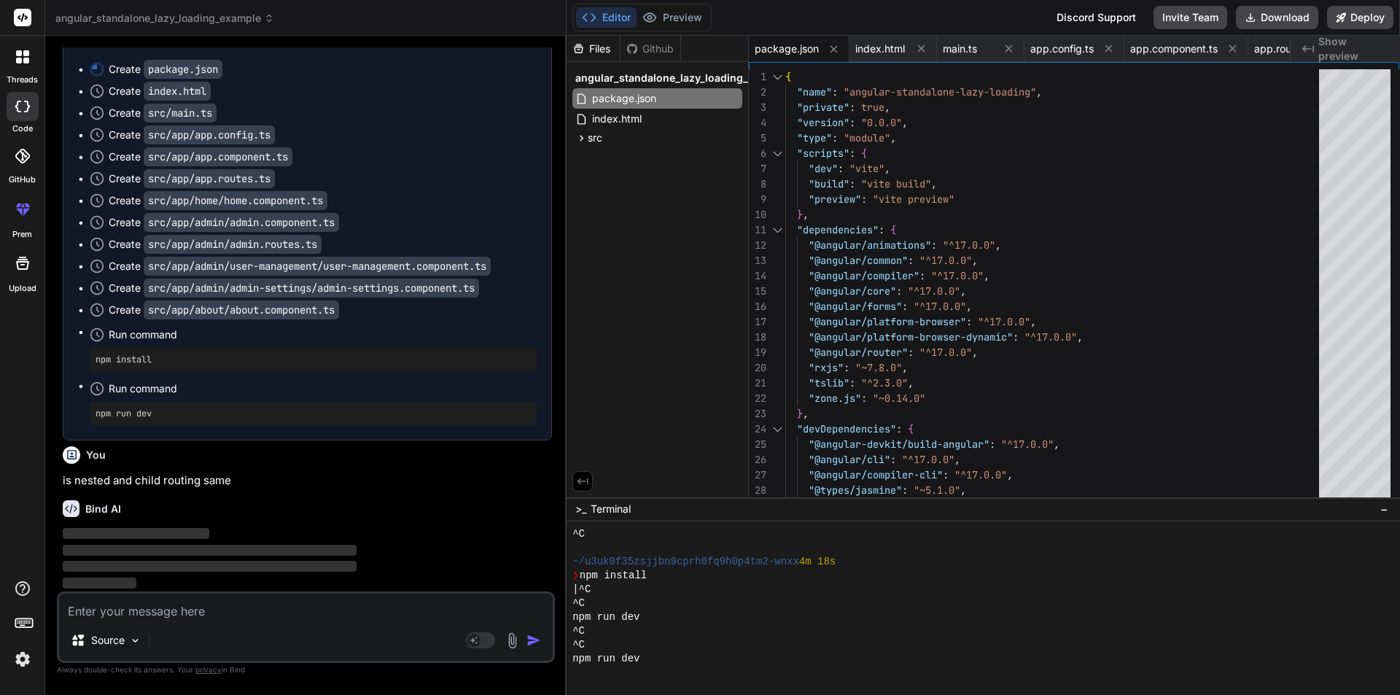
scroll to position [27547, 0]
type textarea "x"
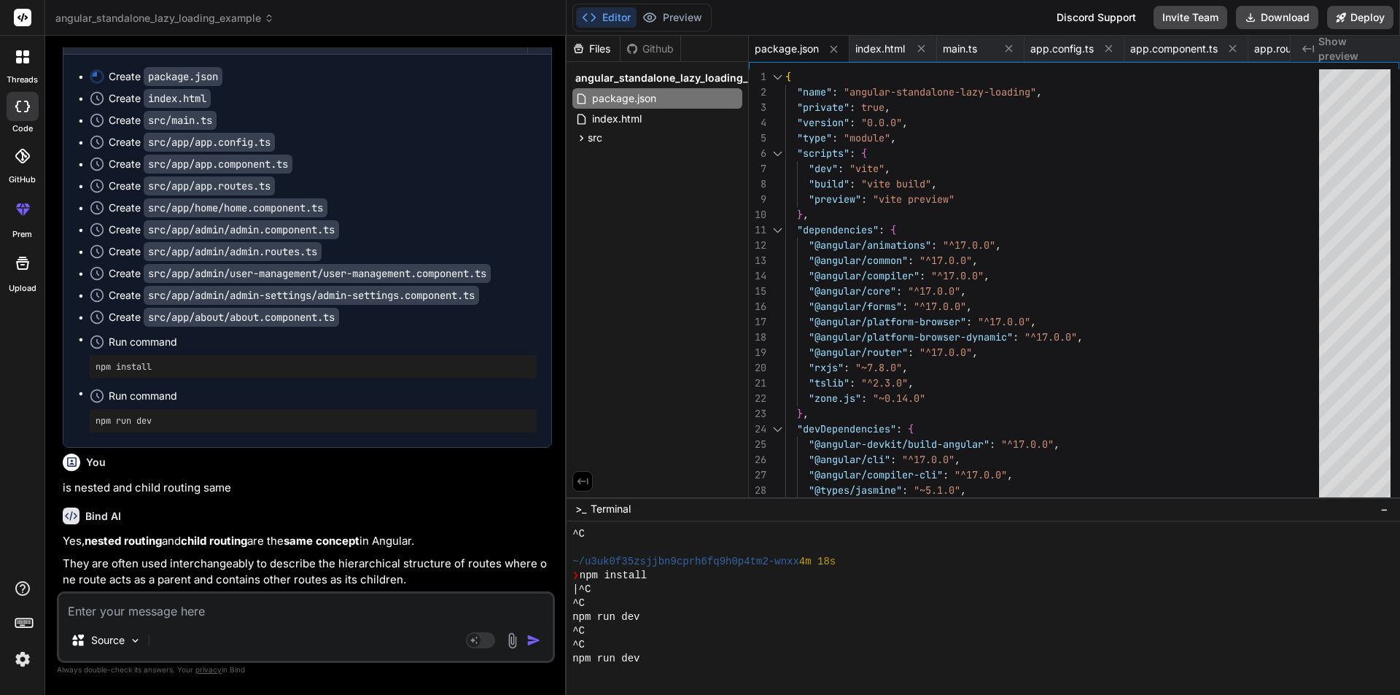
scroll to position [27540, 0]
click at [222, 604] on textarea at bounding box center [306, 607] width 494 height 26
type textarea "g"
type textarea "x"
type textarea "gi"
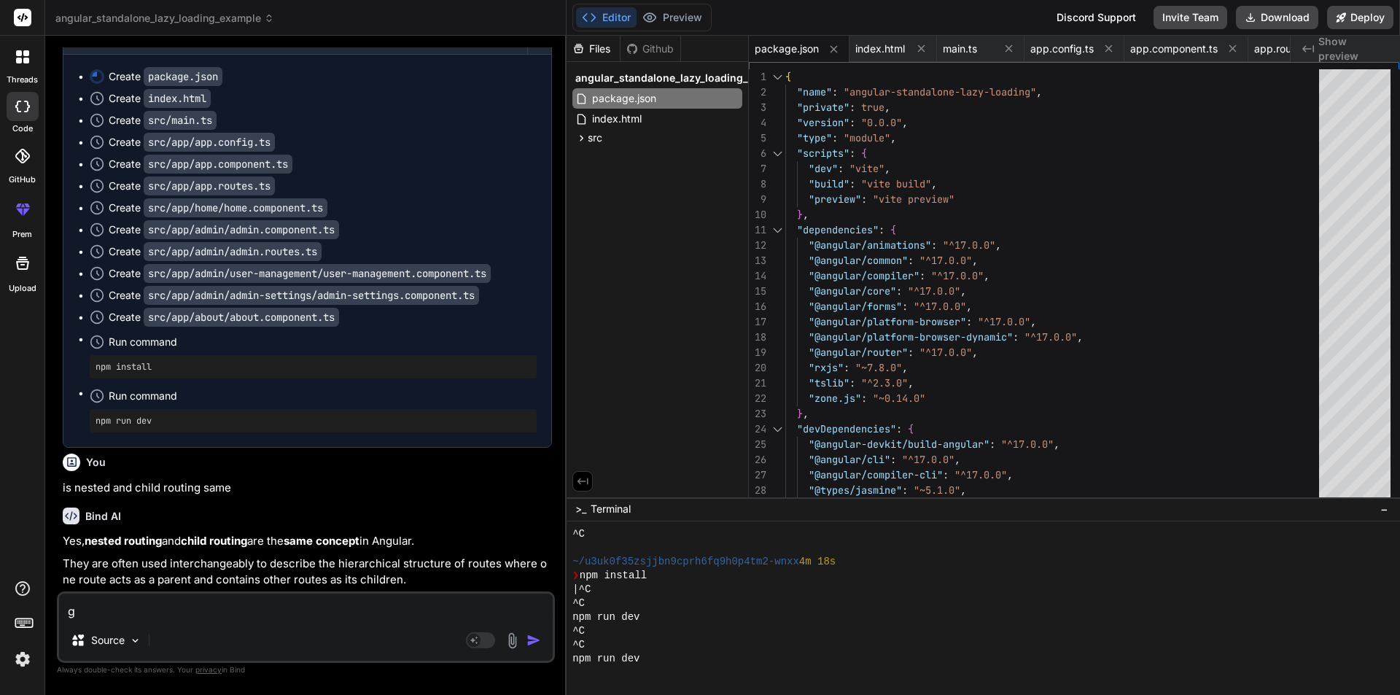
type textarea "x"
type textarea "giv"
type textarea "x"
type textarea "give"
type textarea "x"
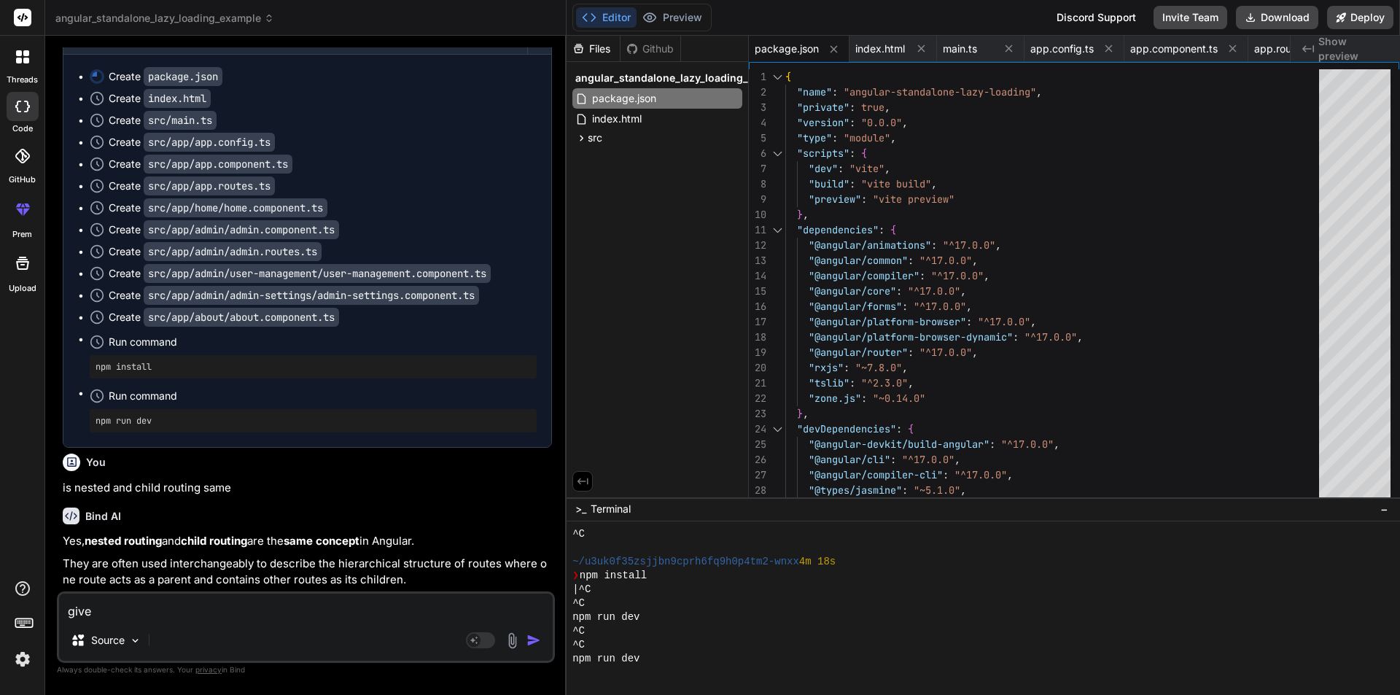
type textarea "give"
type textarea "x"
type textarea "give m"
type textarea "x"
type textarea "give me"
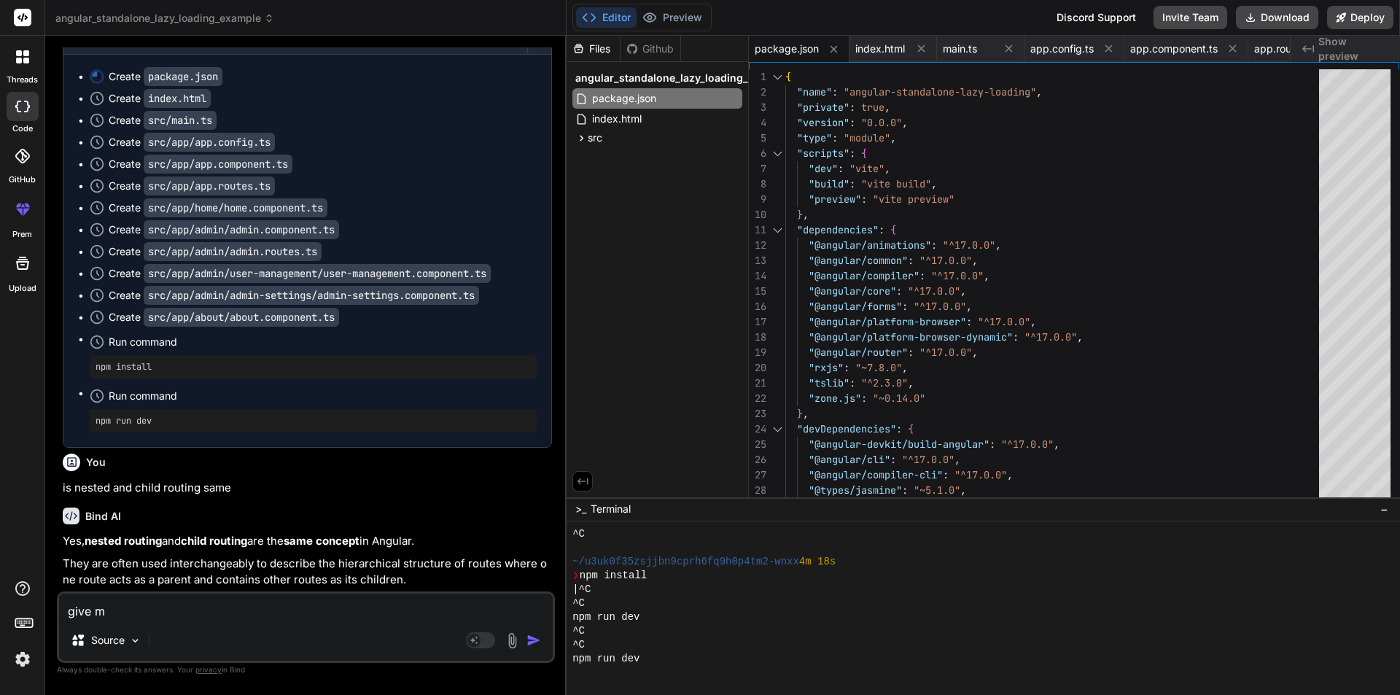
type textarea "x"
type textarea "give me"
type textarea "x"
type textarea "give me t"
type textarea "x"
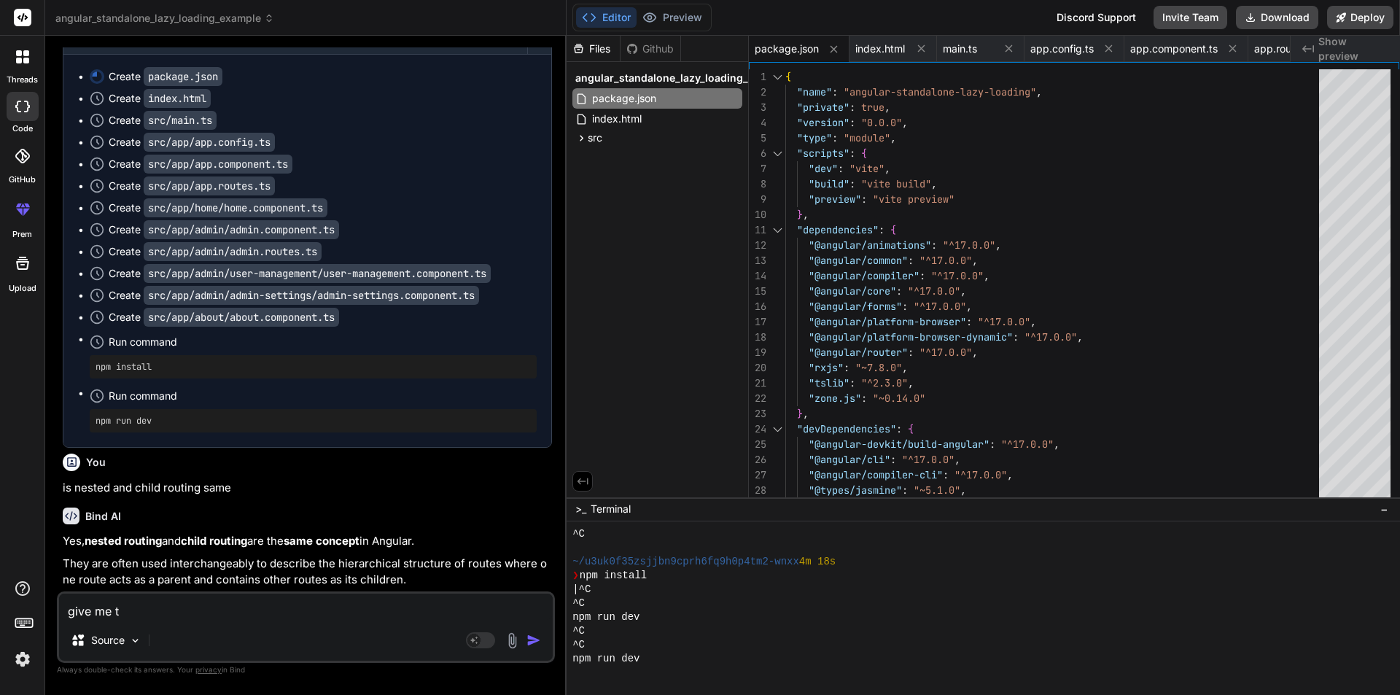
type textarea "give me th"
type textarea "x"
type textarea "give me the"
type textarea "x"
type textarea "give me the"
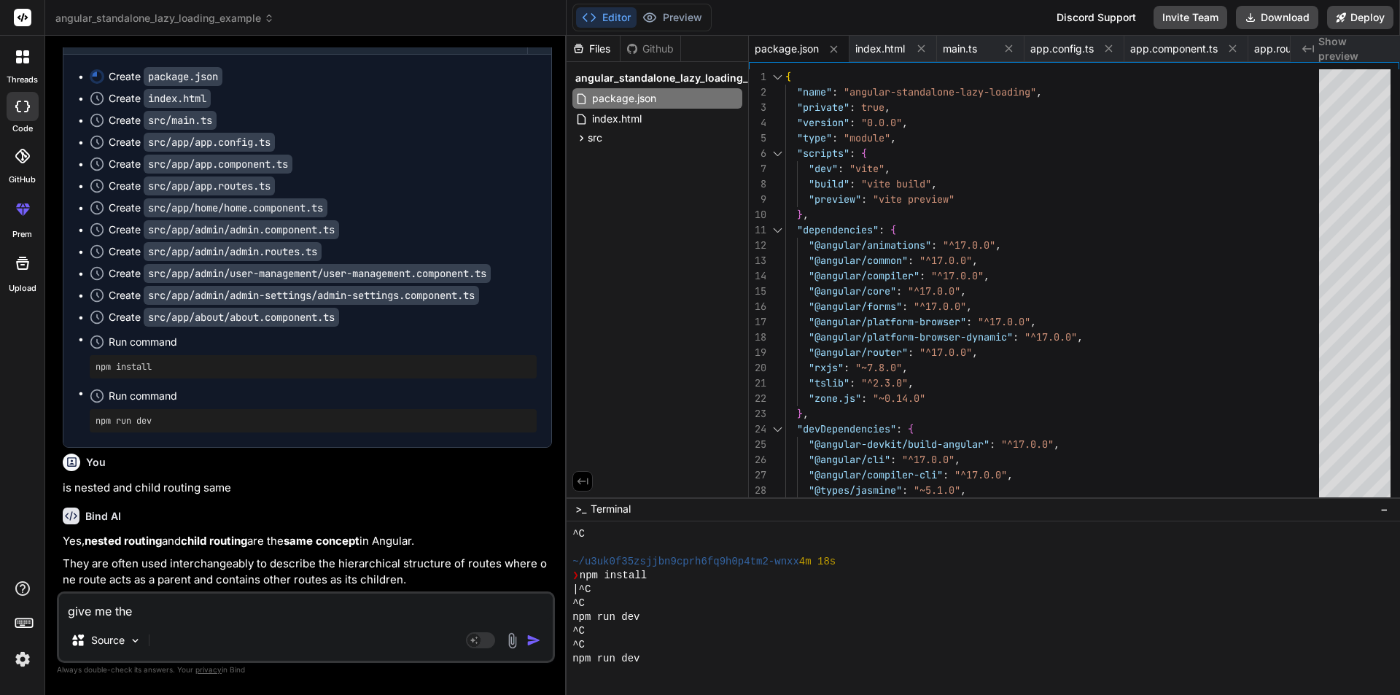
type textarea "x"
paste textarea "• Work on to learn angular core concepts."
type textarea "give me the • Work on to learn angular core concepts."
type textarea "x"
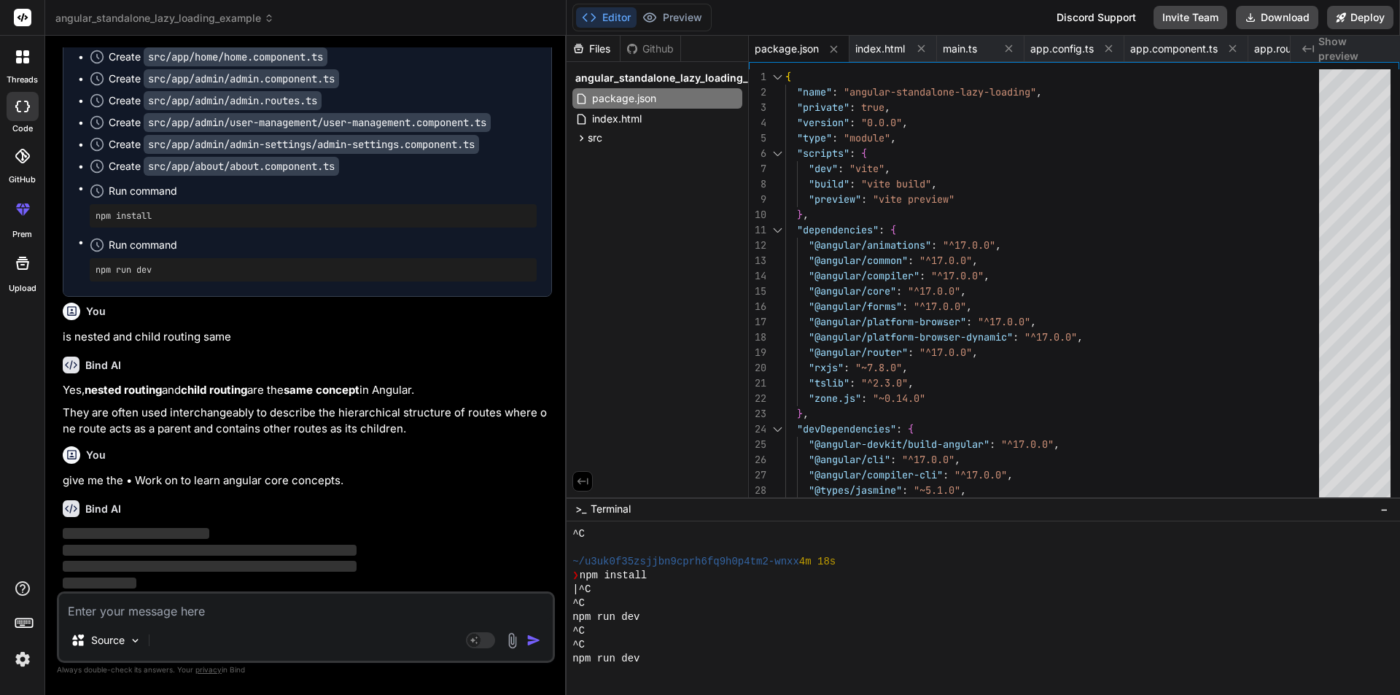
scroll to position [27691, 0]
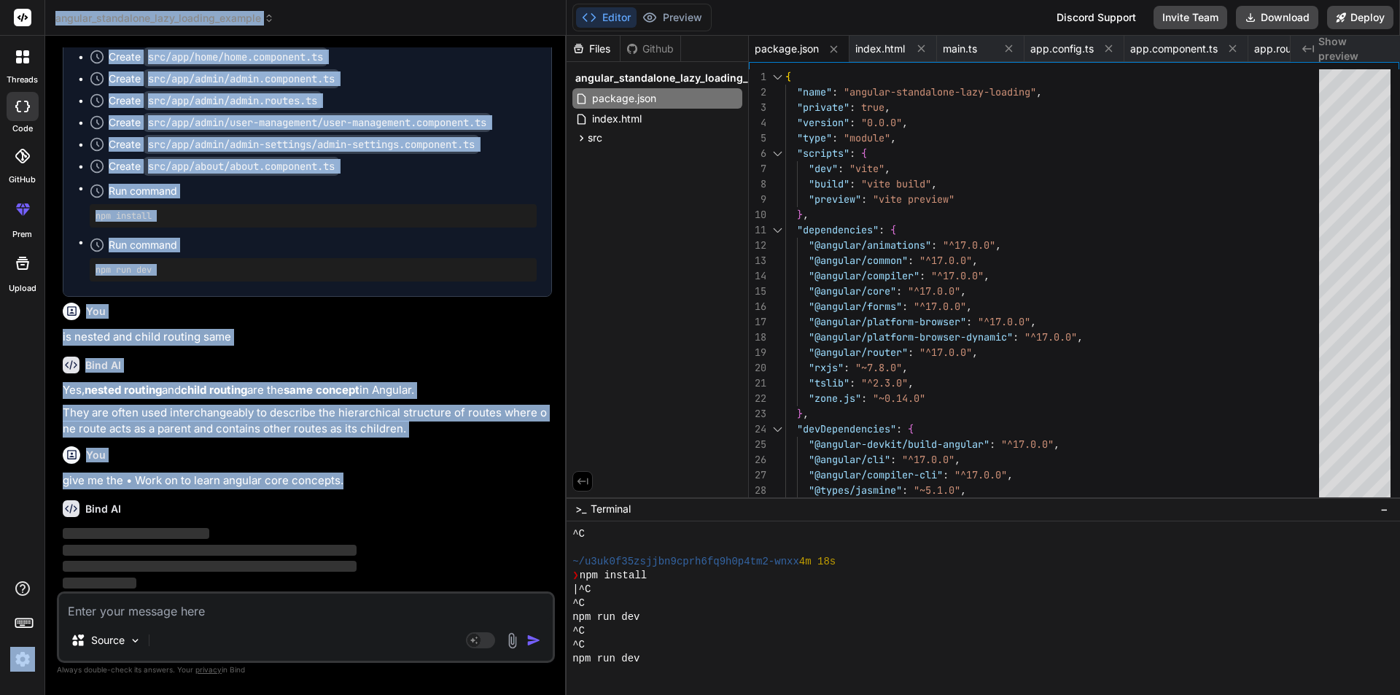
drag, startPoint x: 354, startPoint y: 480, endPoint x: 21, endPoint y: 485, distance: 333.3
click at [21, 485] on div "threads code GitHub prem Upload angular_standalone_lazy_loading_example Created…" at bounding box center [700, 347] width 1400 height 695
click at [230, 483] on p "give me the • Work on to learn angular core concepts." at bounding box center [307, 480] width 489 height 17
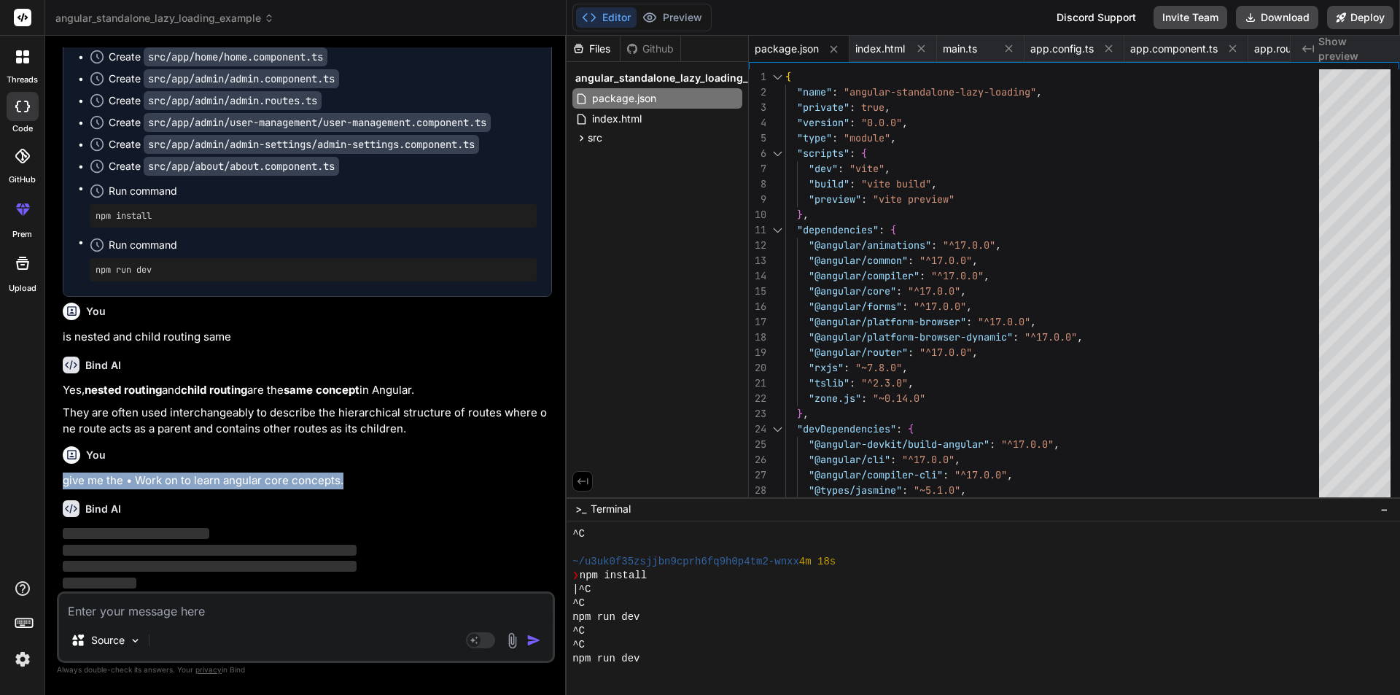
drag, startPoint x: 391, startPoint y: 484, endPoint x: 47, endPoint y: 475, distance: 344.3
click at [47, 475] on div "Bind AI Web Search Created with Pixso. Code Generator You Type safety - Catches…" at bounding box center [305, 365] width 521 height 658
copy p "give me the • Work on to learn angular core concepts."
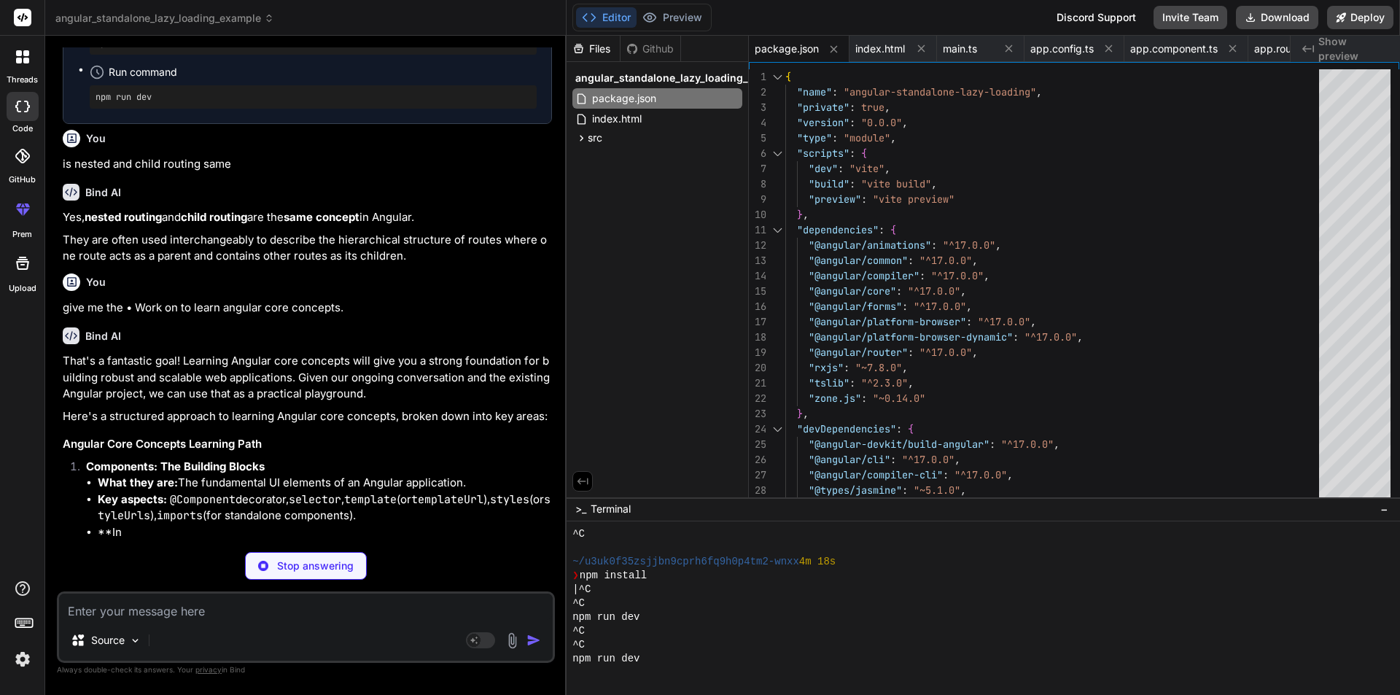
click at [85, 604] on textarea at bounding box center [306, 607] width 494 height 26
type textarea "x"
paste textarea "give me the • Work on to learn angular core concepts."
type textarea "give me the • Work on to learn angular core concepts."
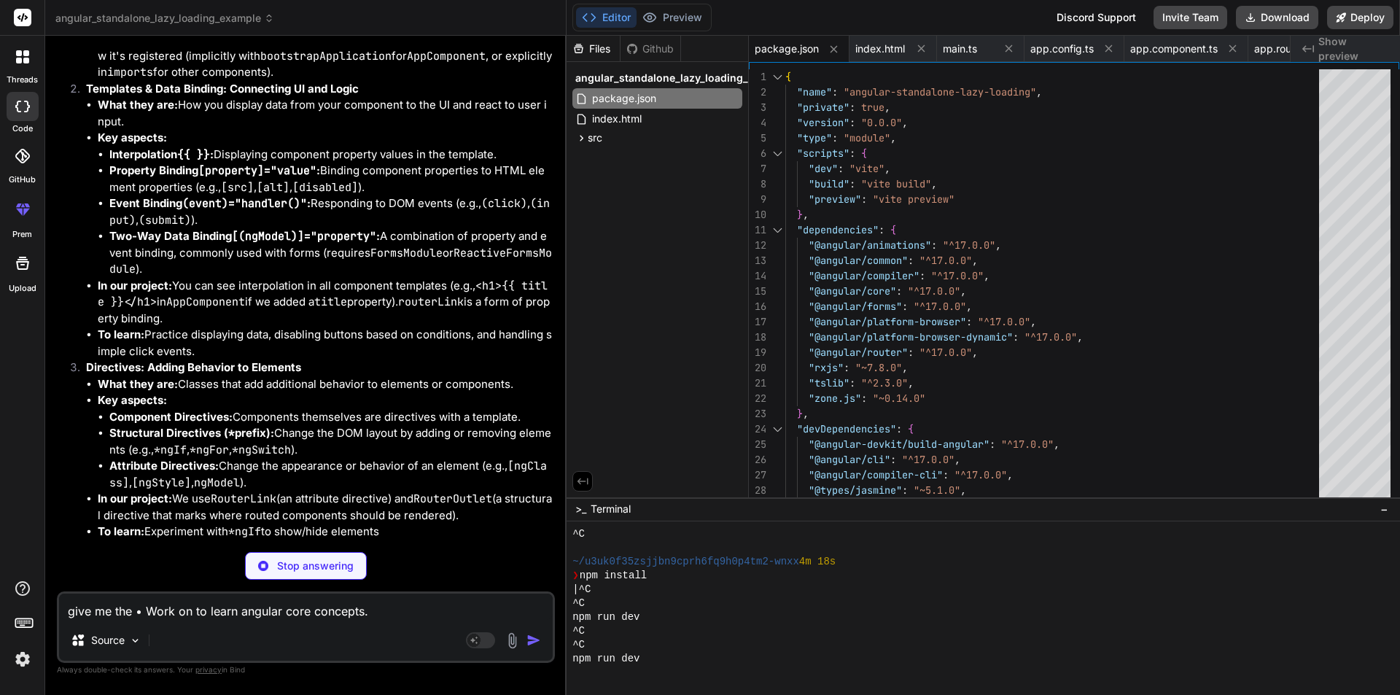
drag, startPoint x: 237, startPoint y: 612, endPoint x: 136, endPoint y: 609, distance: 100.7
click at [136, 609] on textarea "give me the • Work on to learn angular core concepts." at bounding box center [306, 607] width 494 height 26
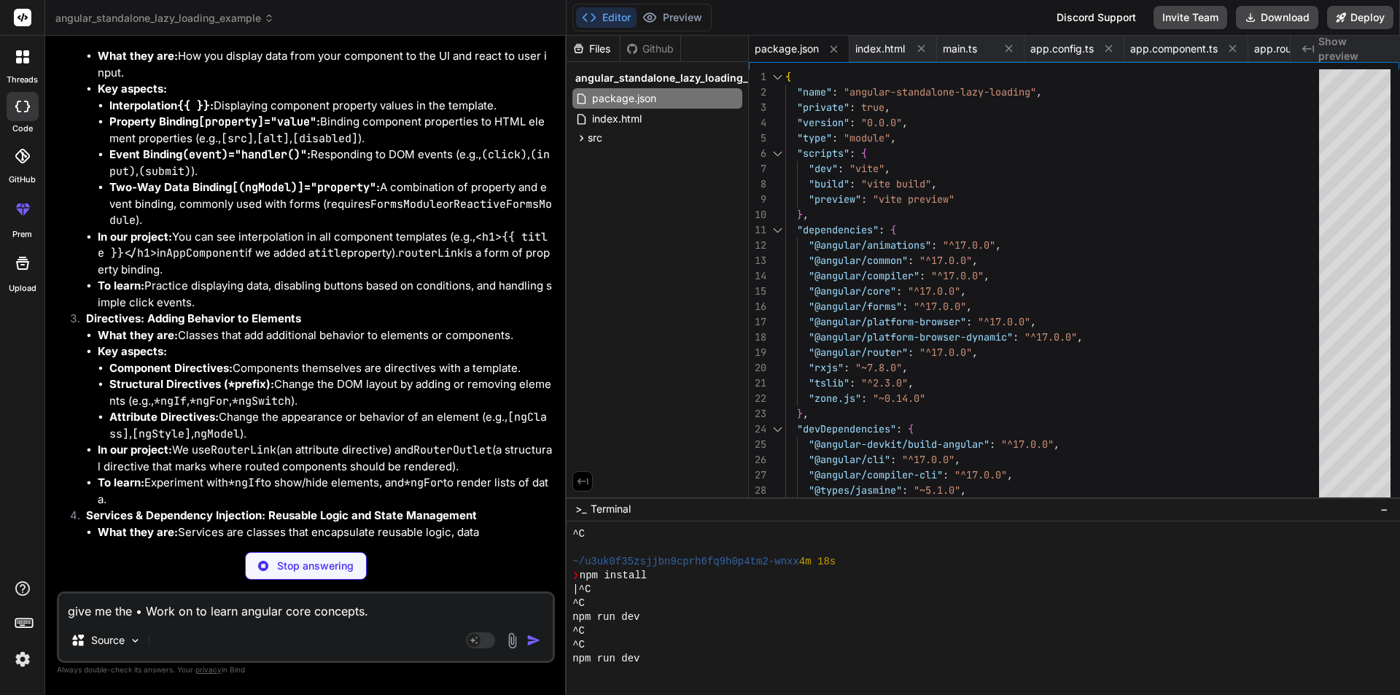
type textarea "x"
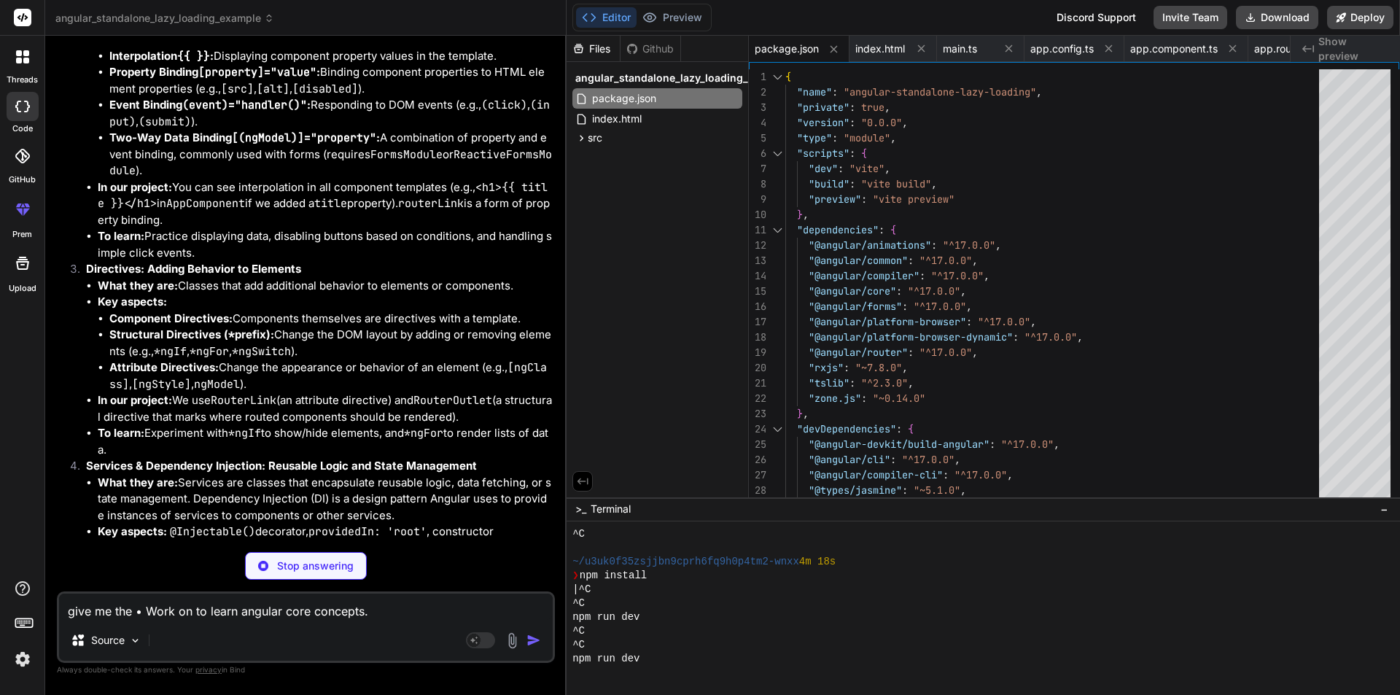
type textarea "give me the angular core concepts."
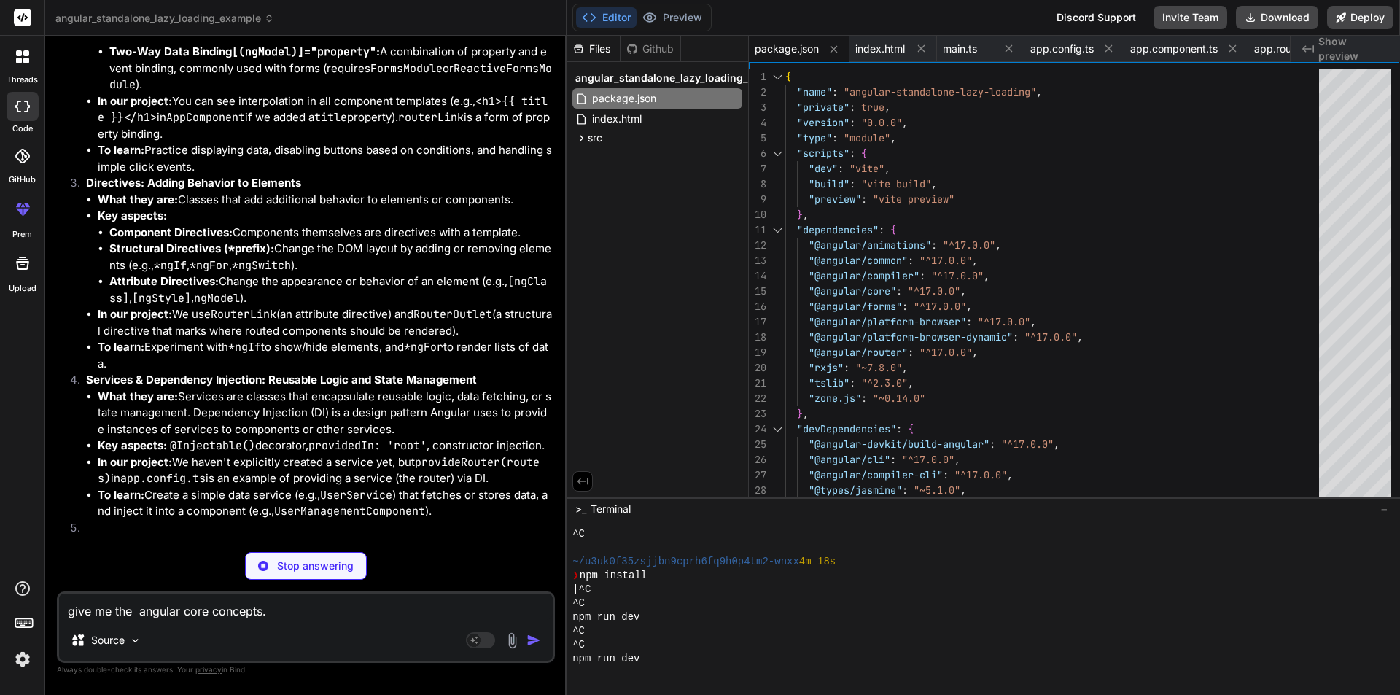
type textarea "x"
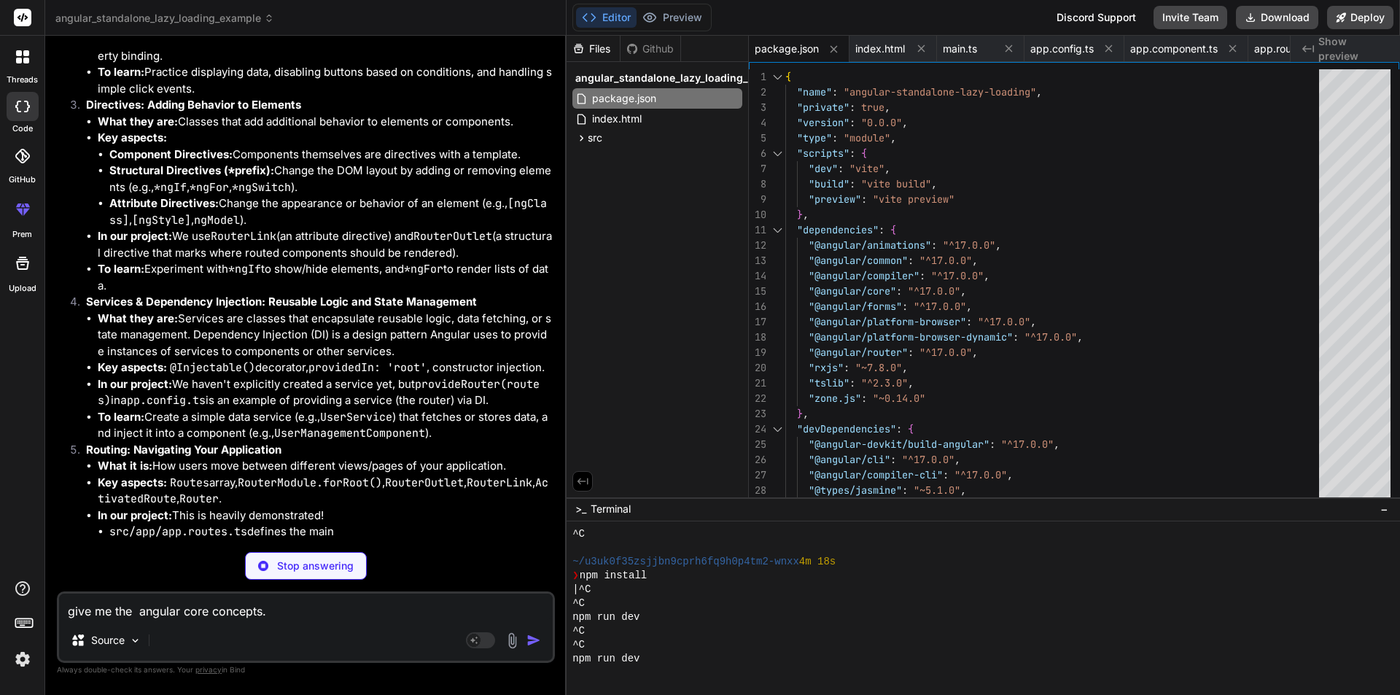
type textarea "give me the angular core concepts."
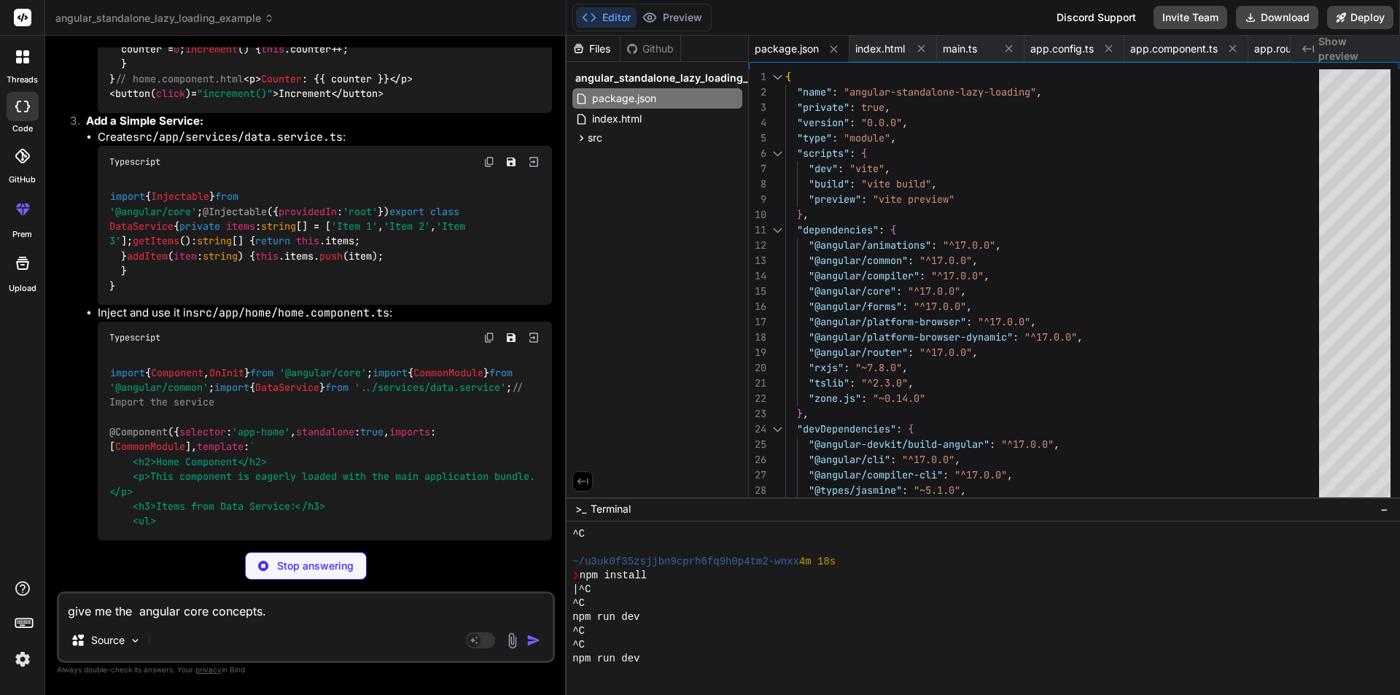
scroll to position [28201, 0]
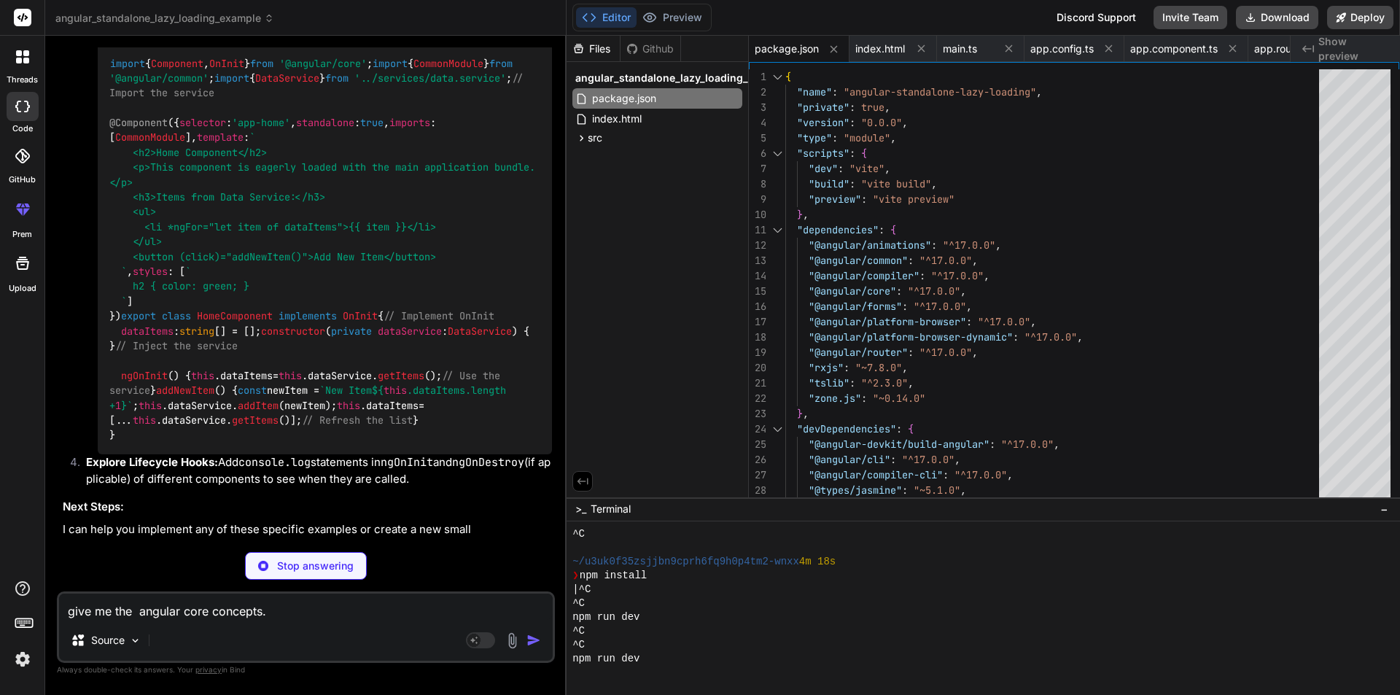
type textarea "x"
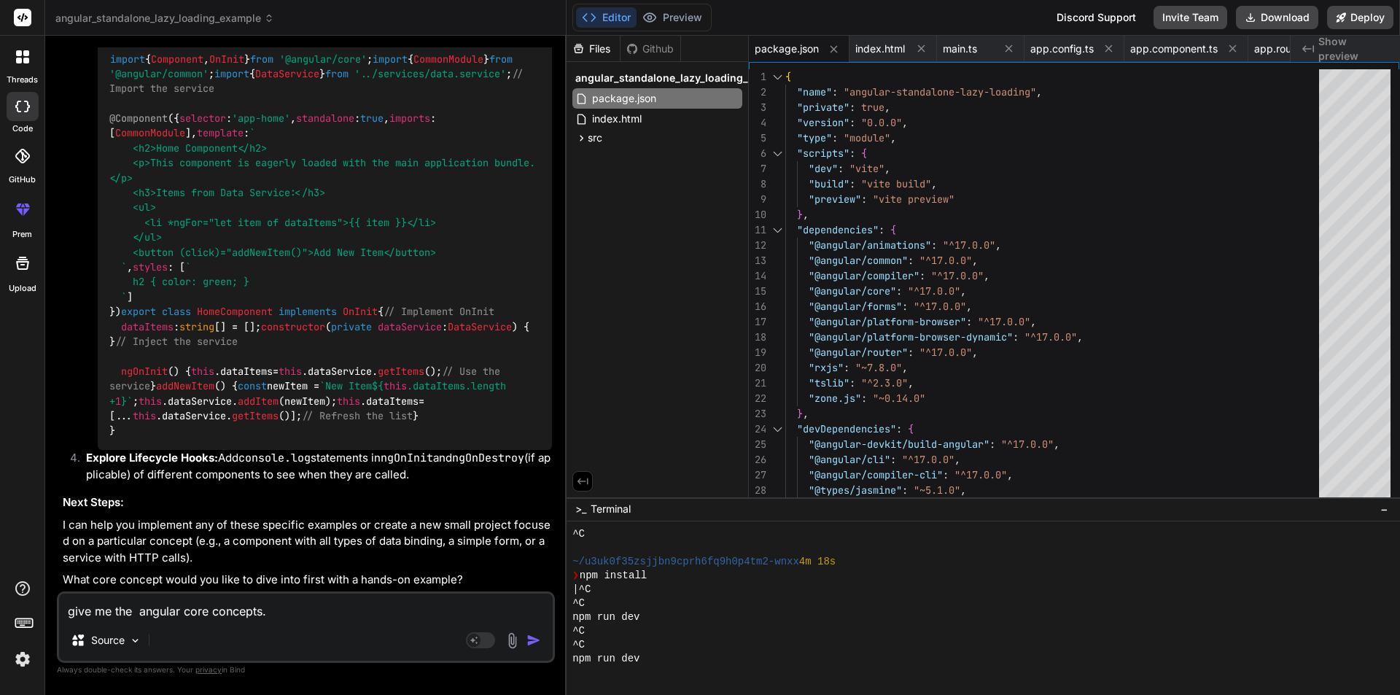
scroll to position [29604, 0]
